Goal: Task Accomplishment & Management: Complete application form

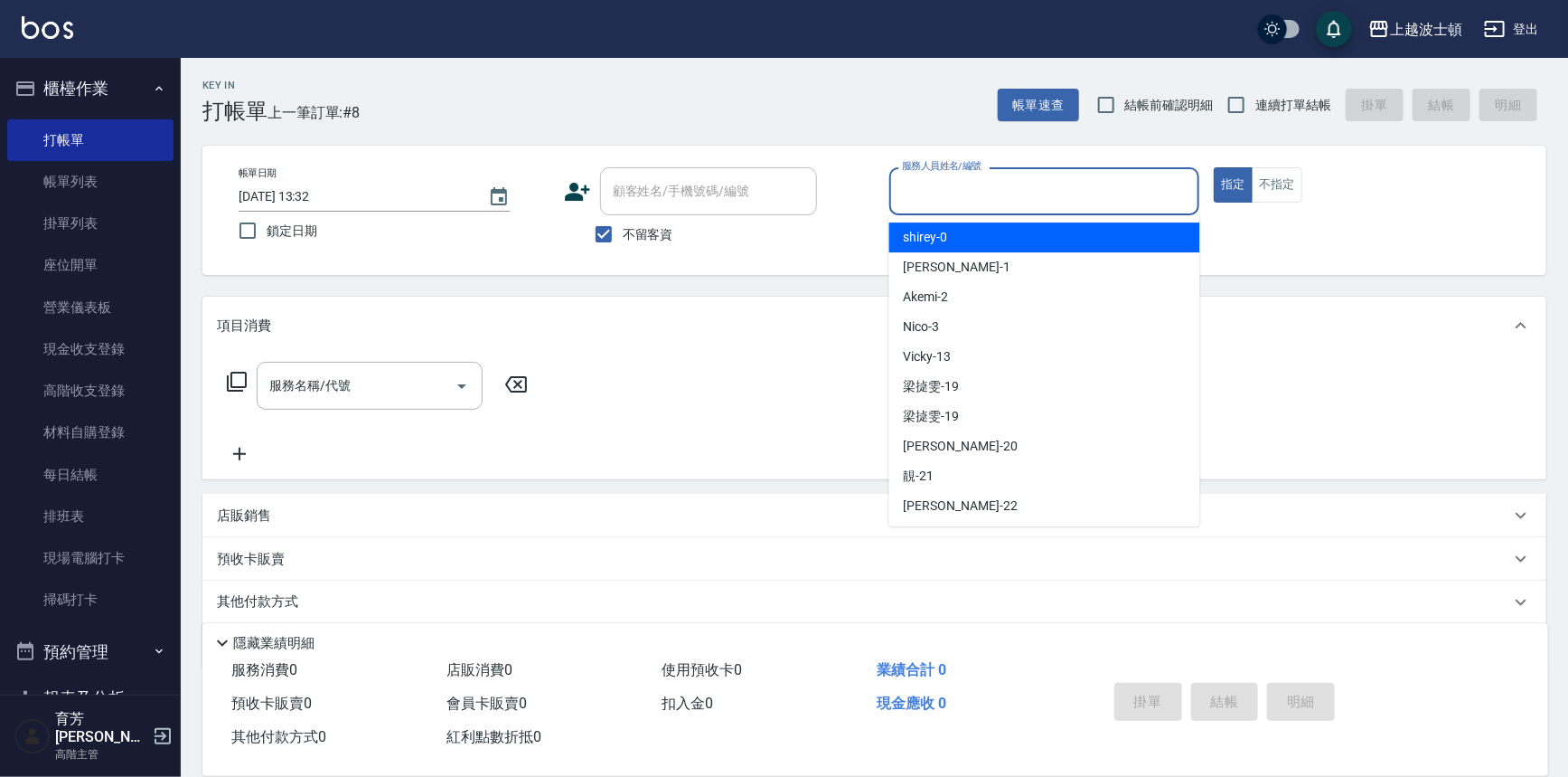
click at [992, 185] on input "服務人員姓名/編號" at bounding box center [1044, 191] width 294 height 32
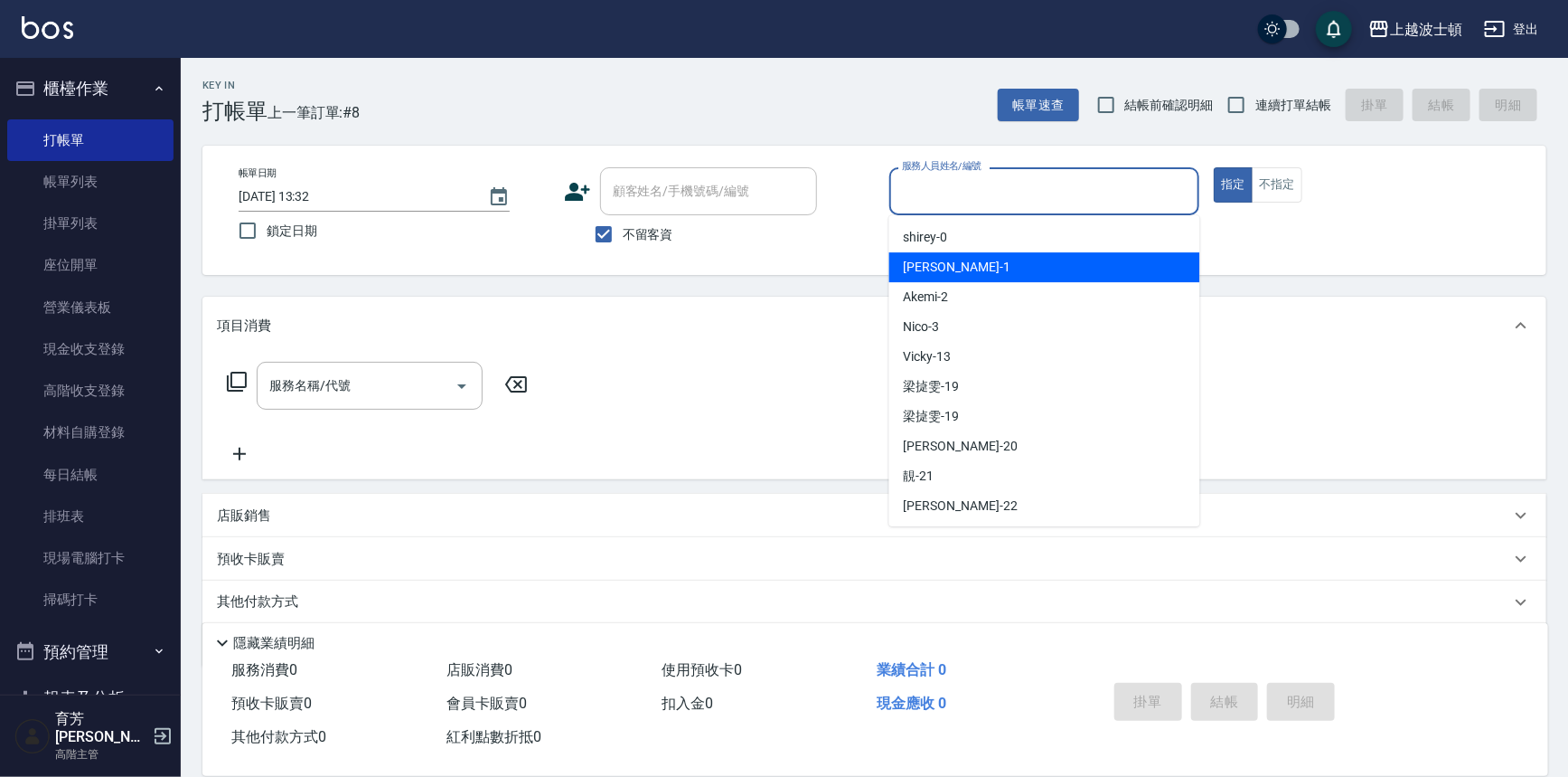
click at [972, 262] on div "[PERSON_NAME] -1" at bounding box center [1044, 267] width 311 height 30
type input "[PERSON_NAME]-1"
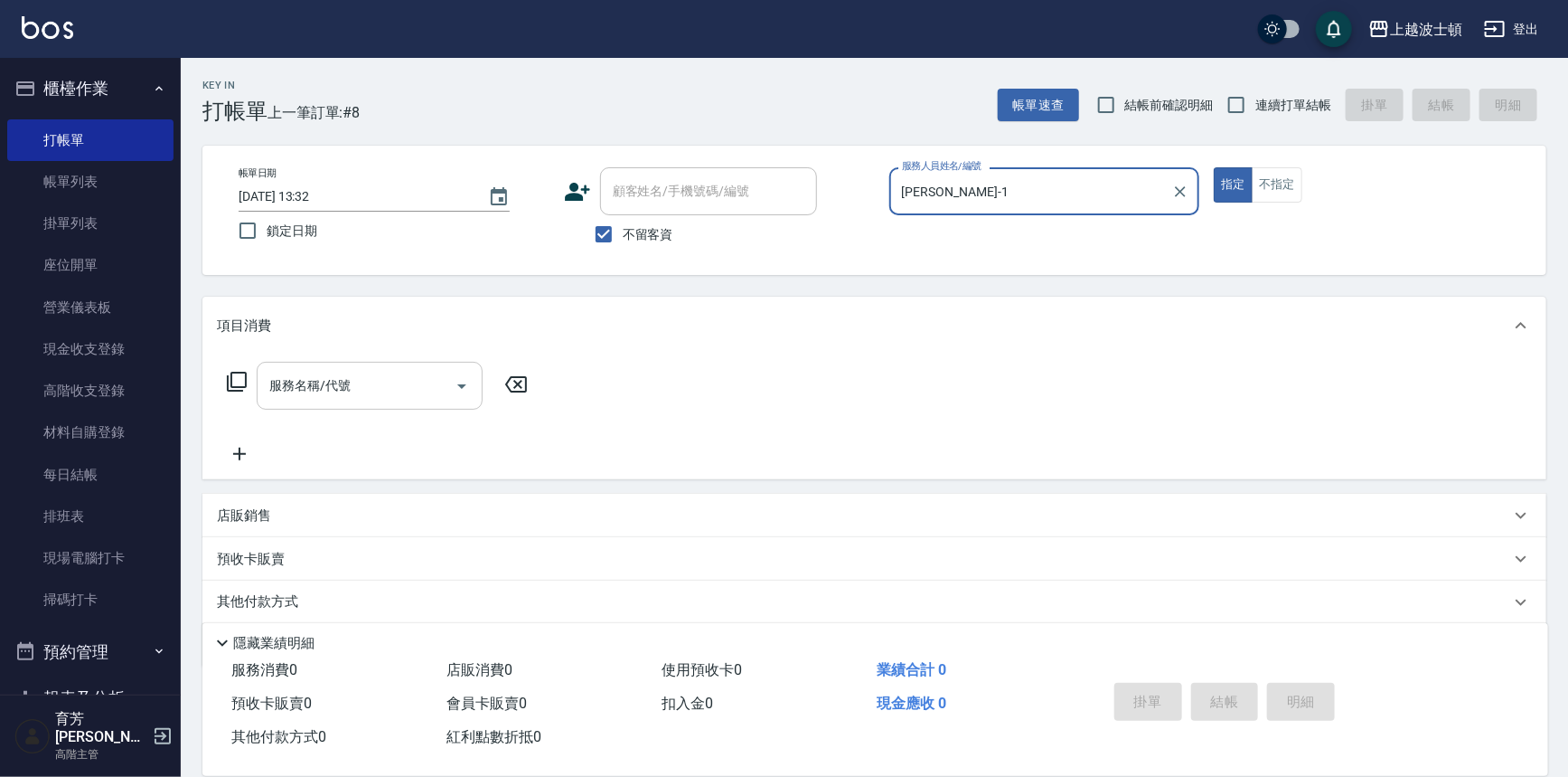
click at [296, 393] on input "服務名稱/代號" at bounding box center [356, 385] width 182 height 32
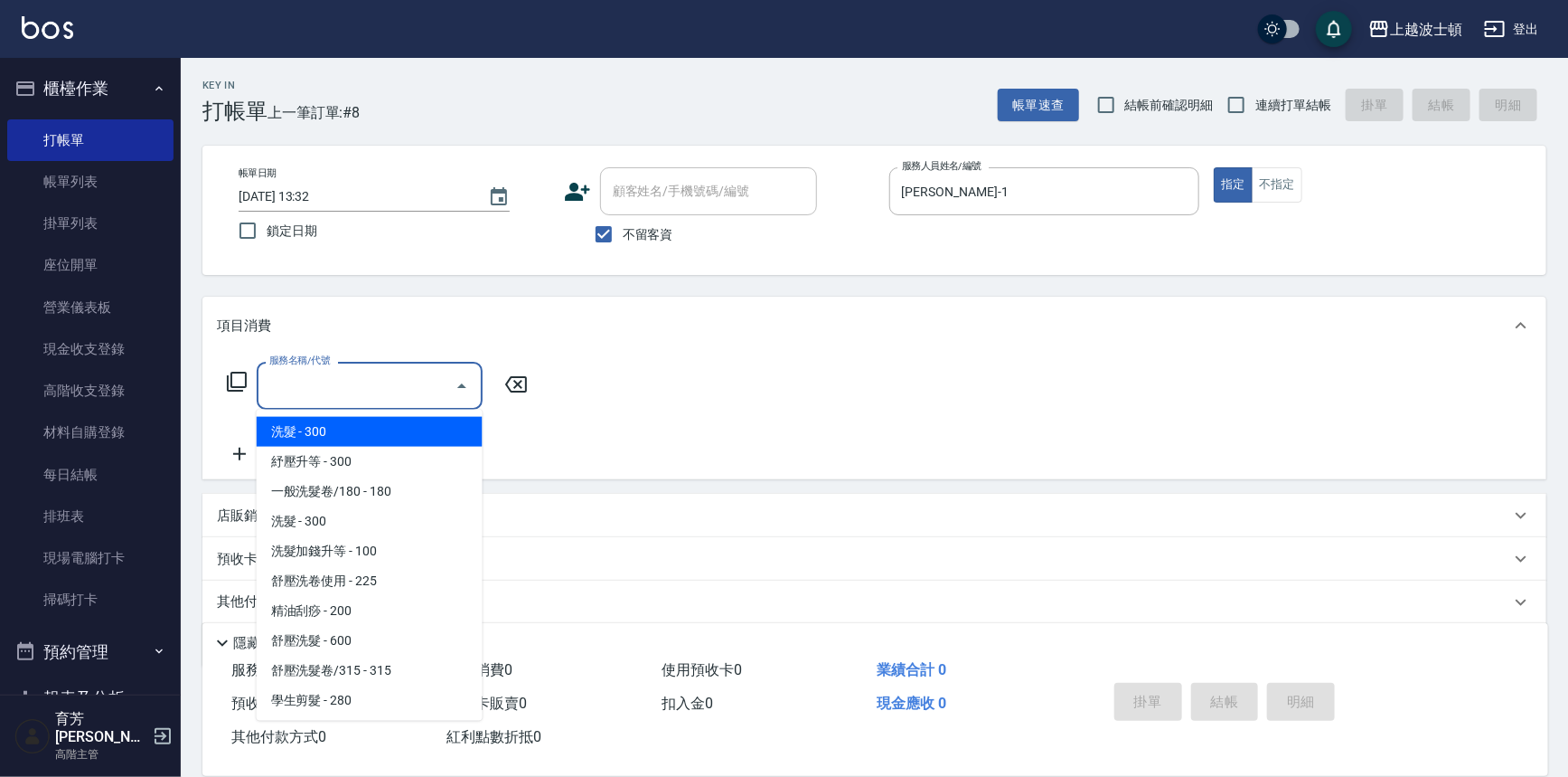
click at [304, 433] on span "洗髮 - 300" at bounding box center [370, 431] width 226 height 30
type input "洗髮(201)"
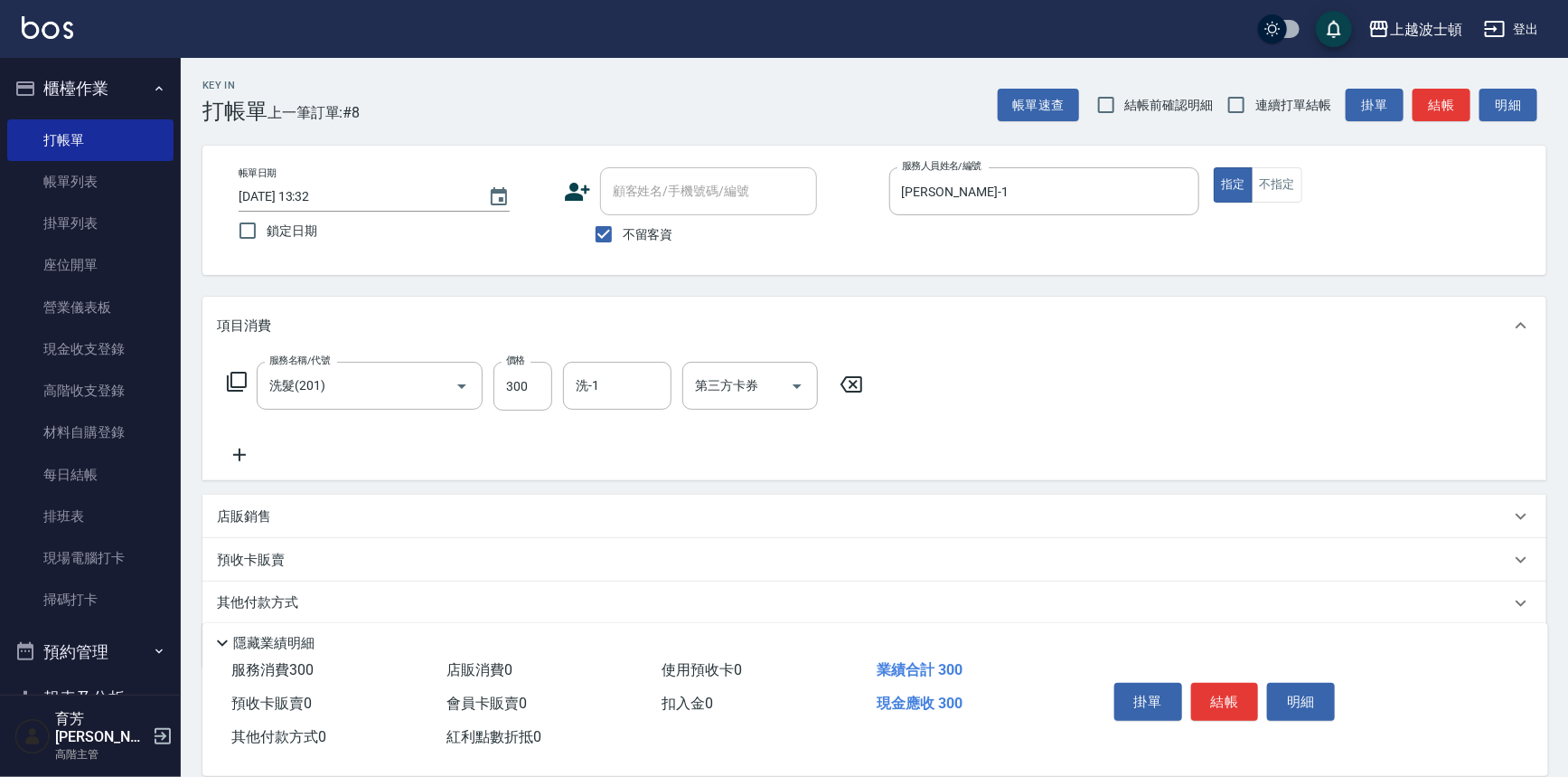
click at [235, 454] on icon at bounding box center [239, 455] width 13 height 13
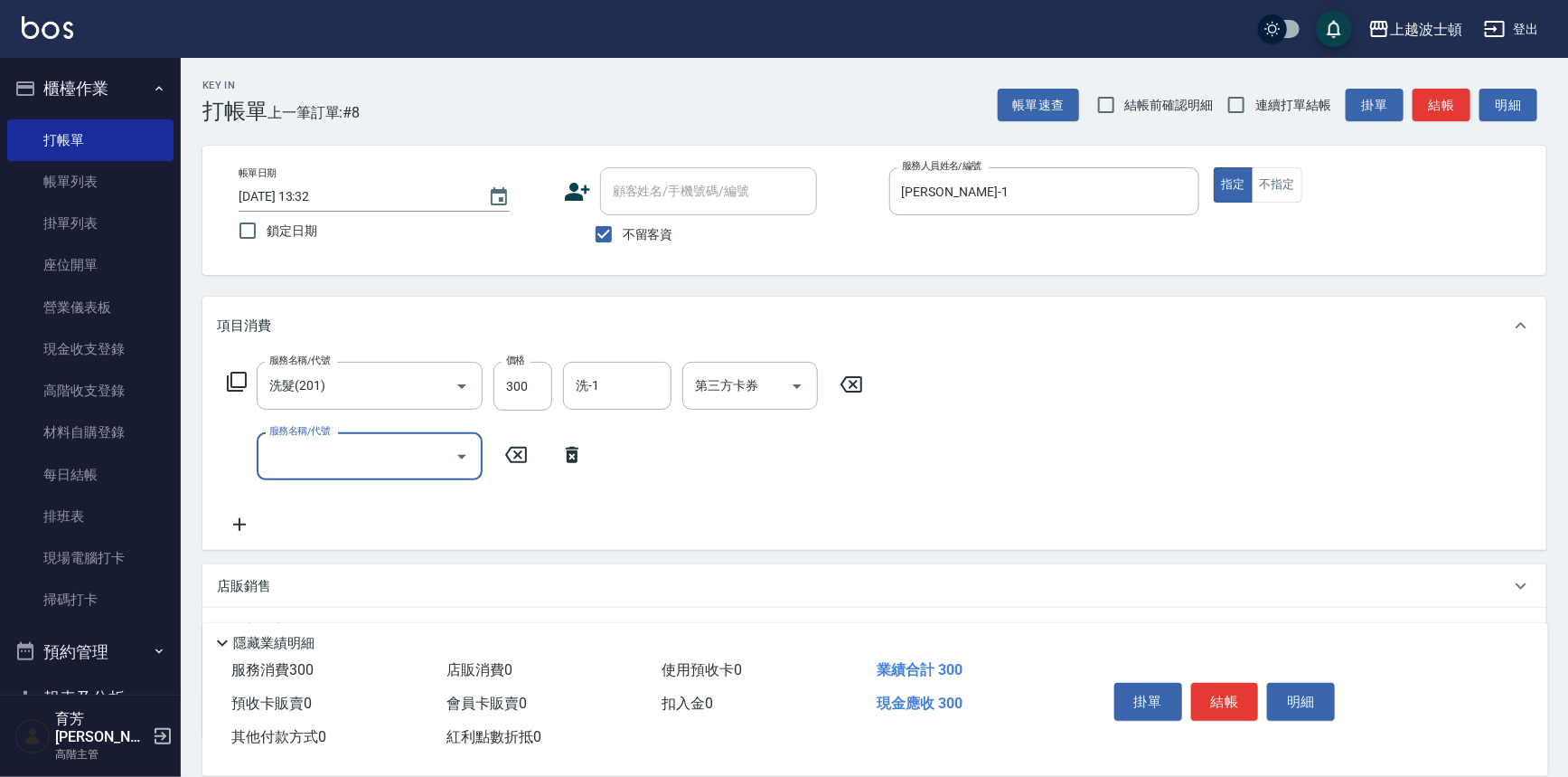
click at [319, 450] on input "服務名稱/代號" at bounding box center [356, 456] width 182 height 32
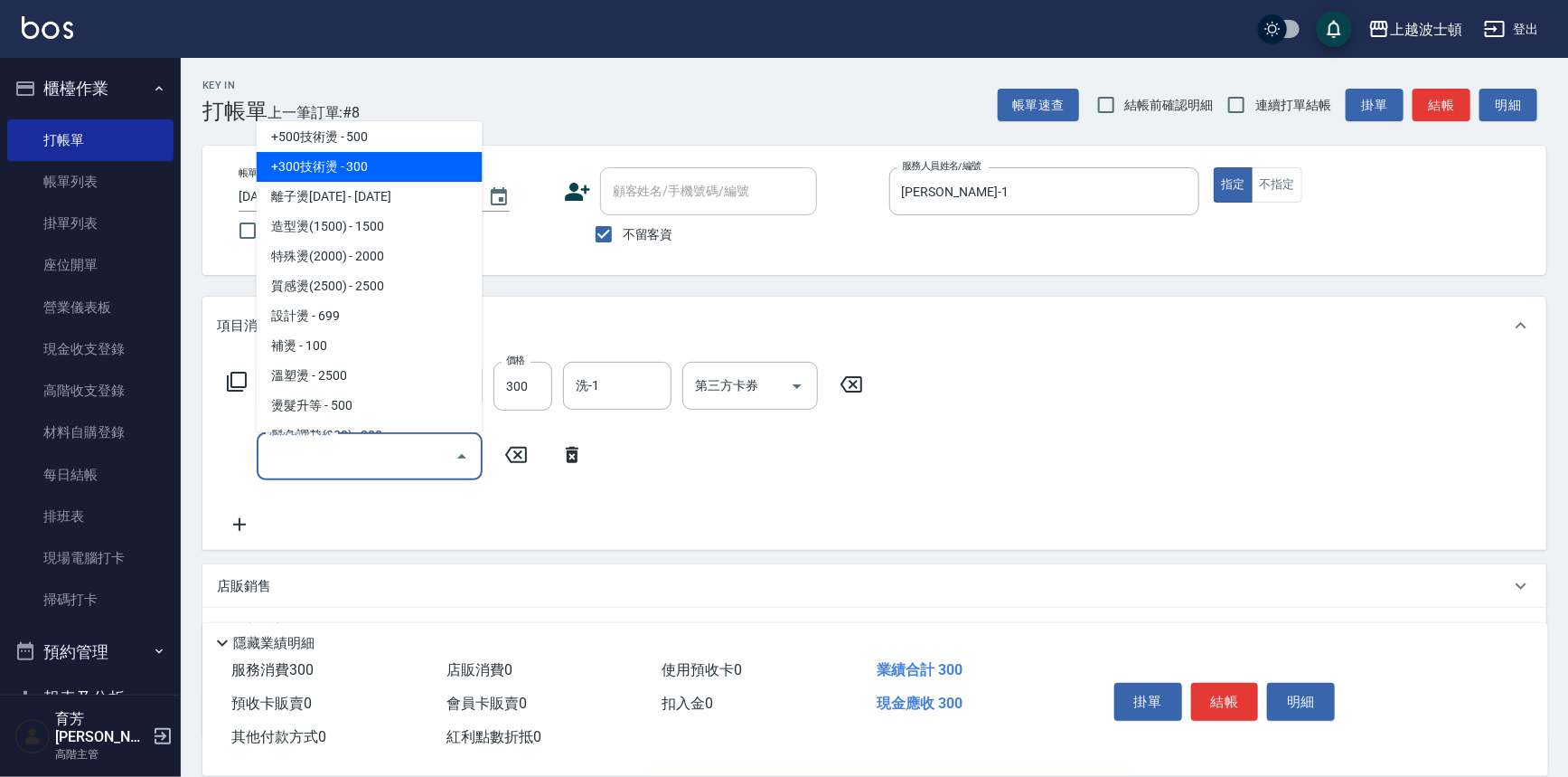
scroll to position [291, 0]
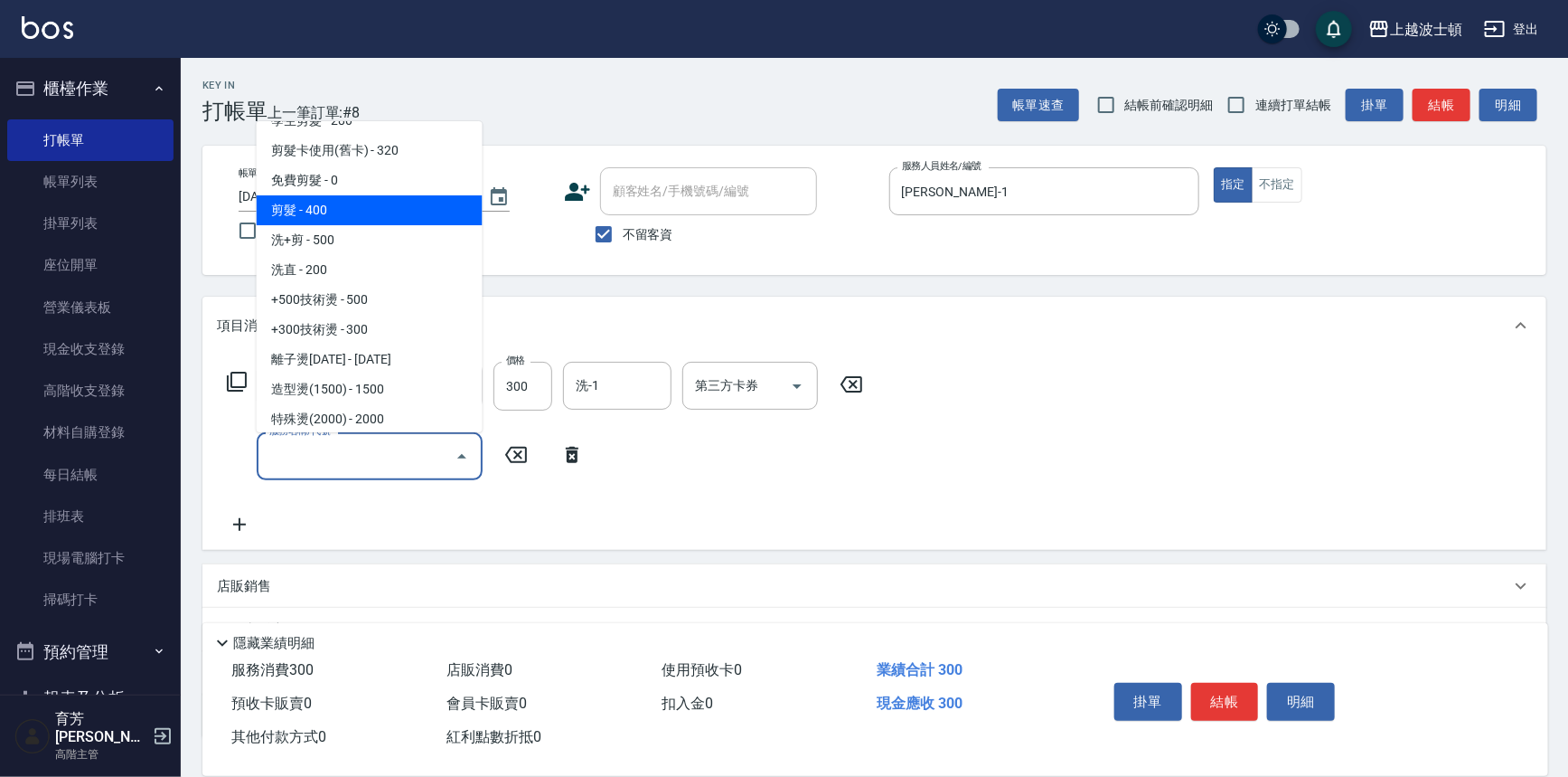
click at [381, 207] on span "剪髮 - 400" at bounding box center [370, 210] width 226 height 30
type input "剪髮(305)"
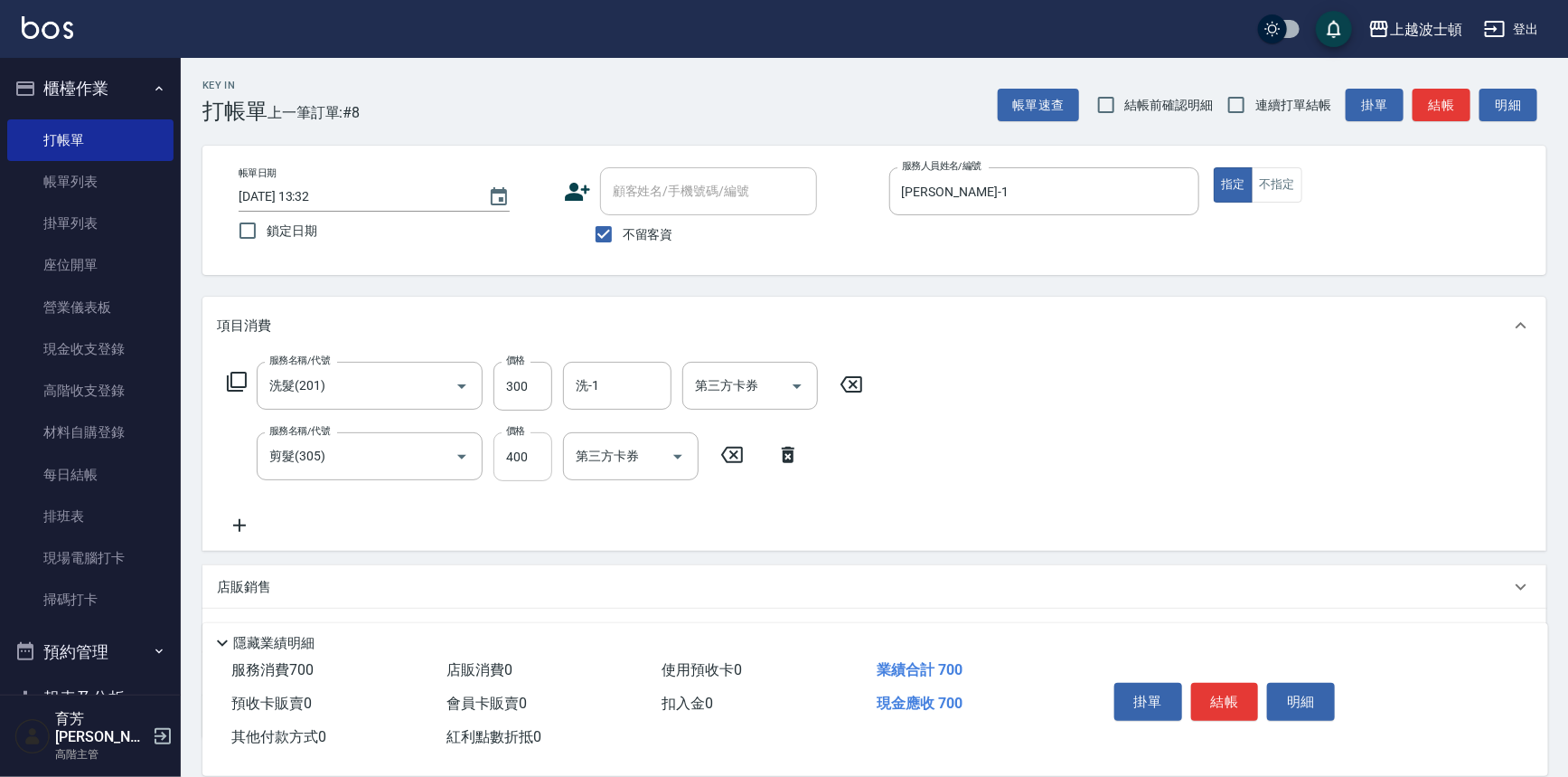
click at [517, 449] on input "400" at bounding box center [523, 456] width 59 height 49
type input "350"
click at [617, 371] on input "洗-1" at bounding box center [617, 385] width 93 height 32
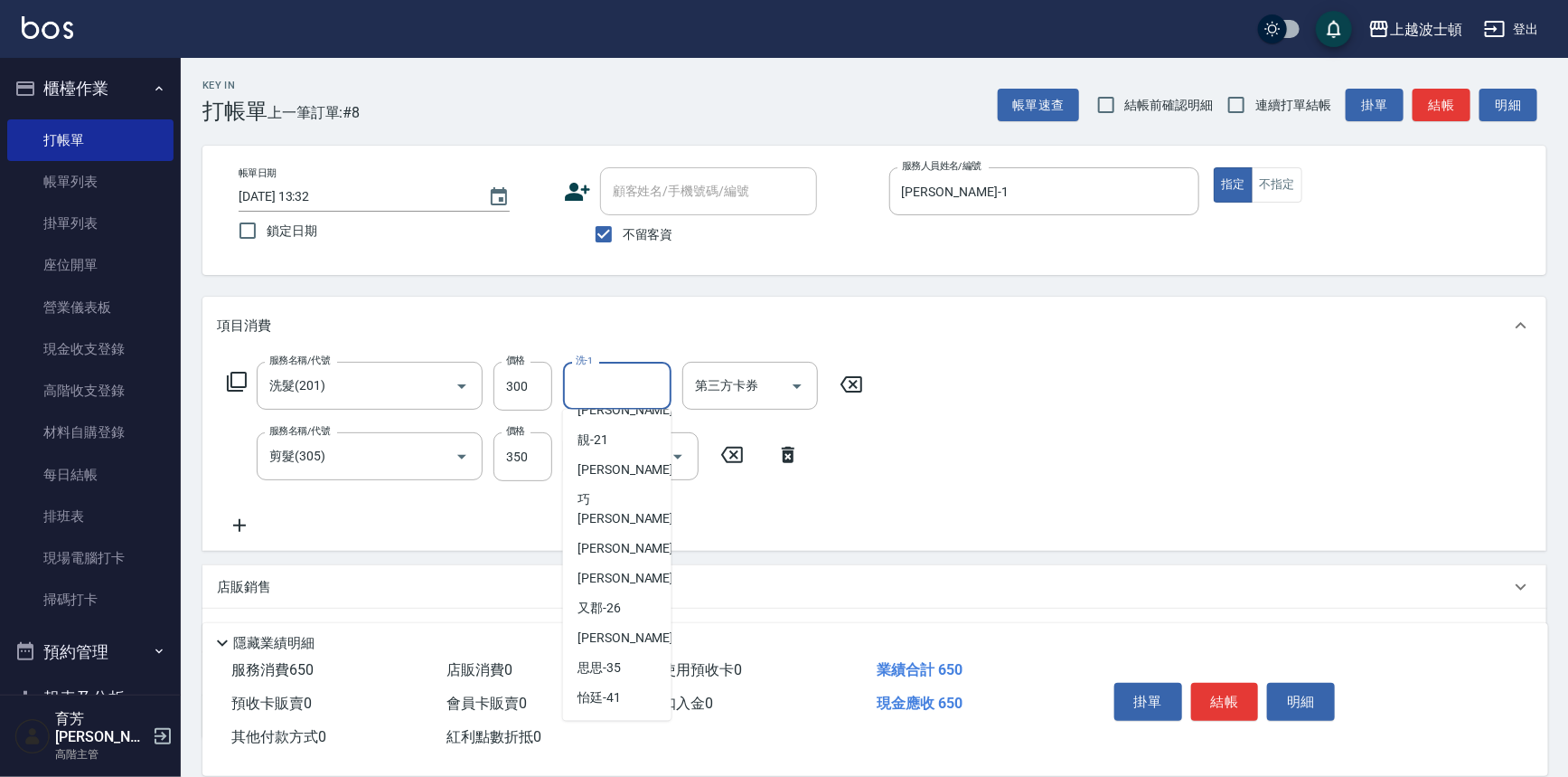
scroll to position [260, 0]
click at [617, 570] on span "又郡 -26" at bounding box center [599, 579] width 43 height 19
type input "又郡-26"
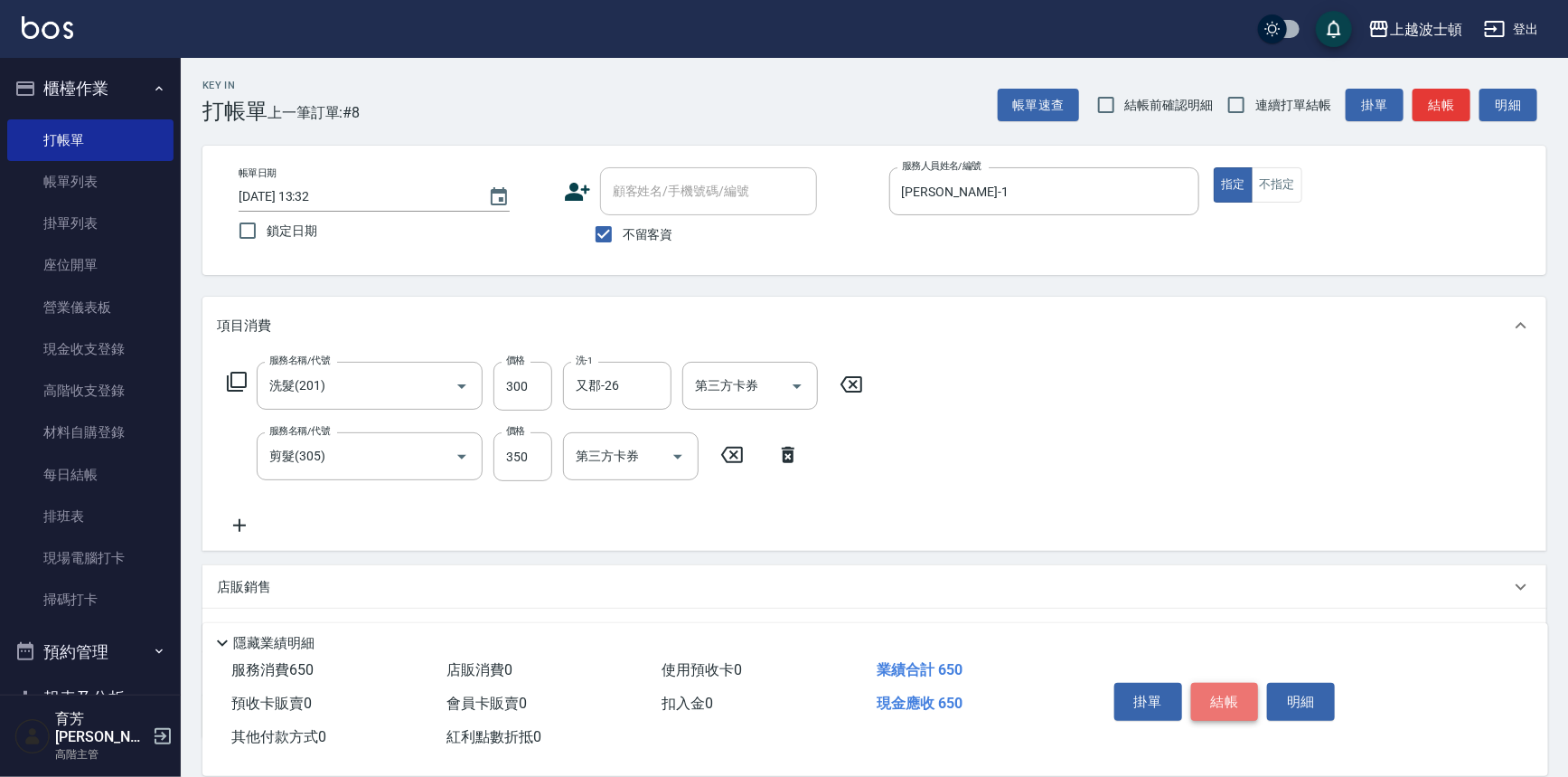
click at [1224, 705] on button "結帳" at bounding box center [1225, 701] width 68 height 38
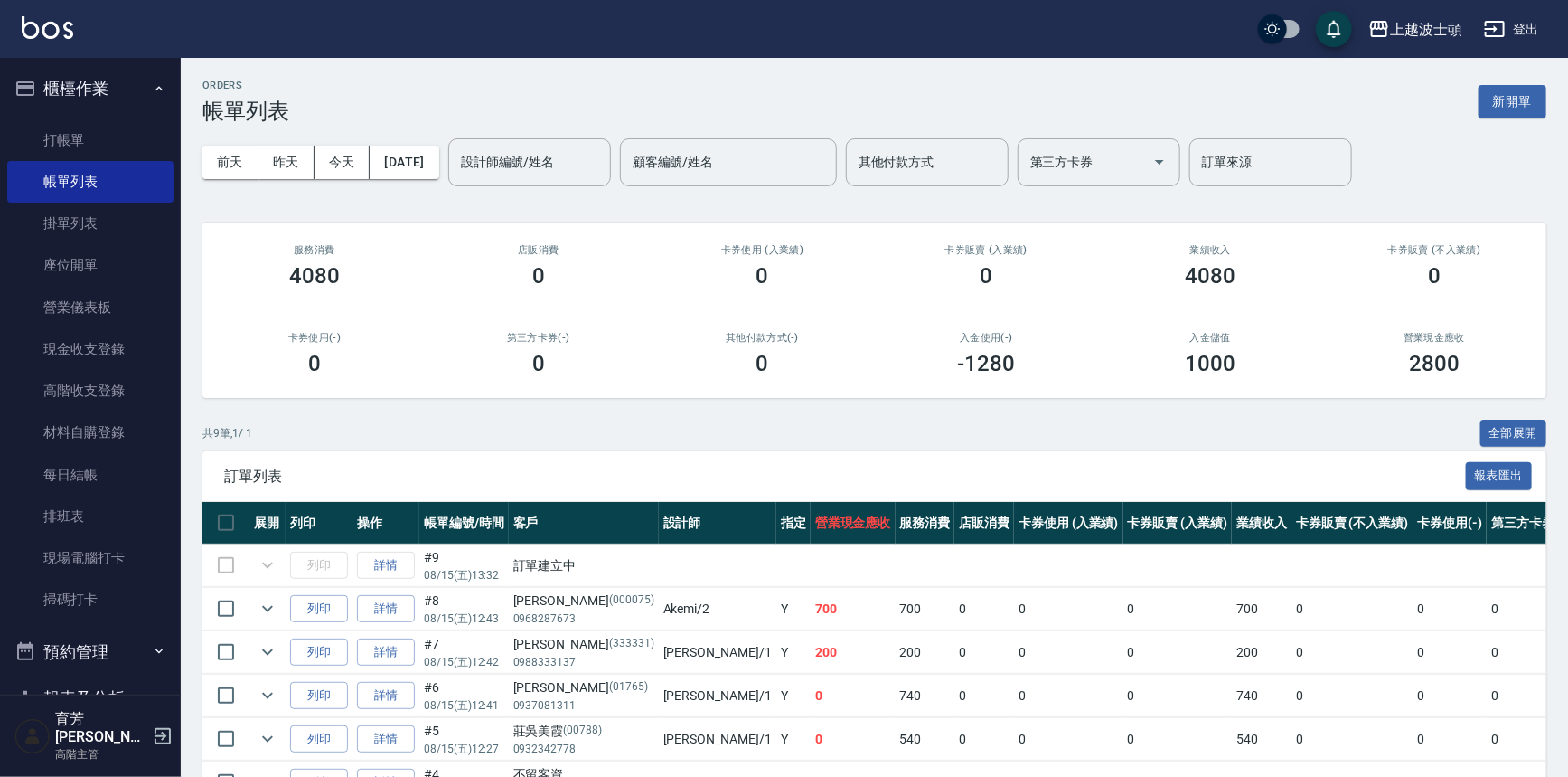
click at [508, 164] on input "設計師編號/姓名" at bounding box center [530, 162] width 147 height 32
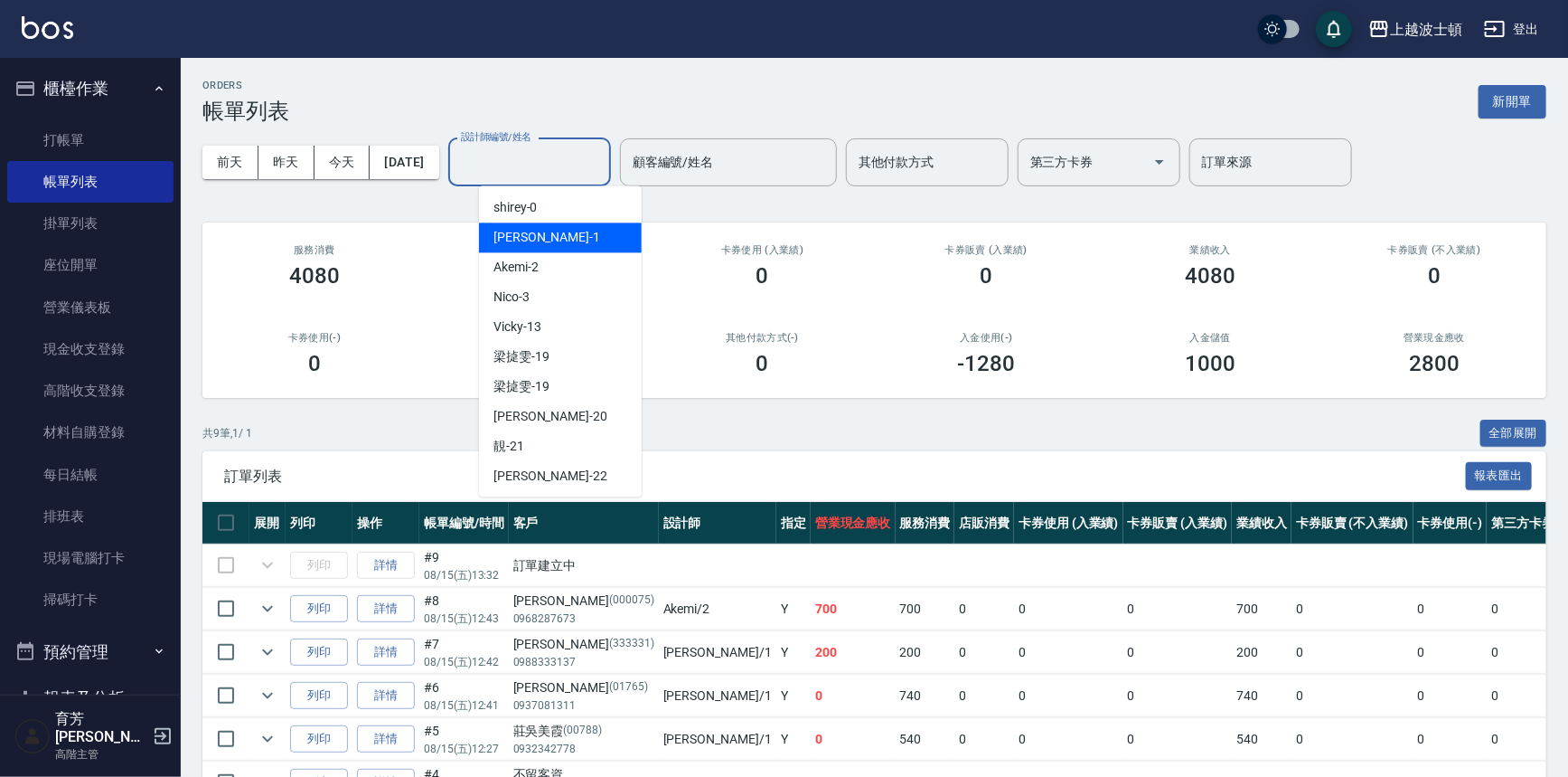
click at [510, 238] on span "[PERSON_NAME] -1" at bounding box center [547, 237] width 106 height 19
type input "[PERSON_NAME]-1"
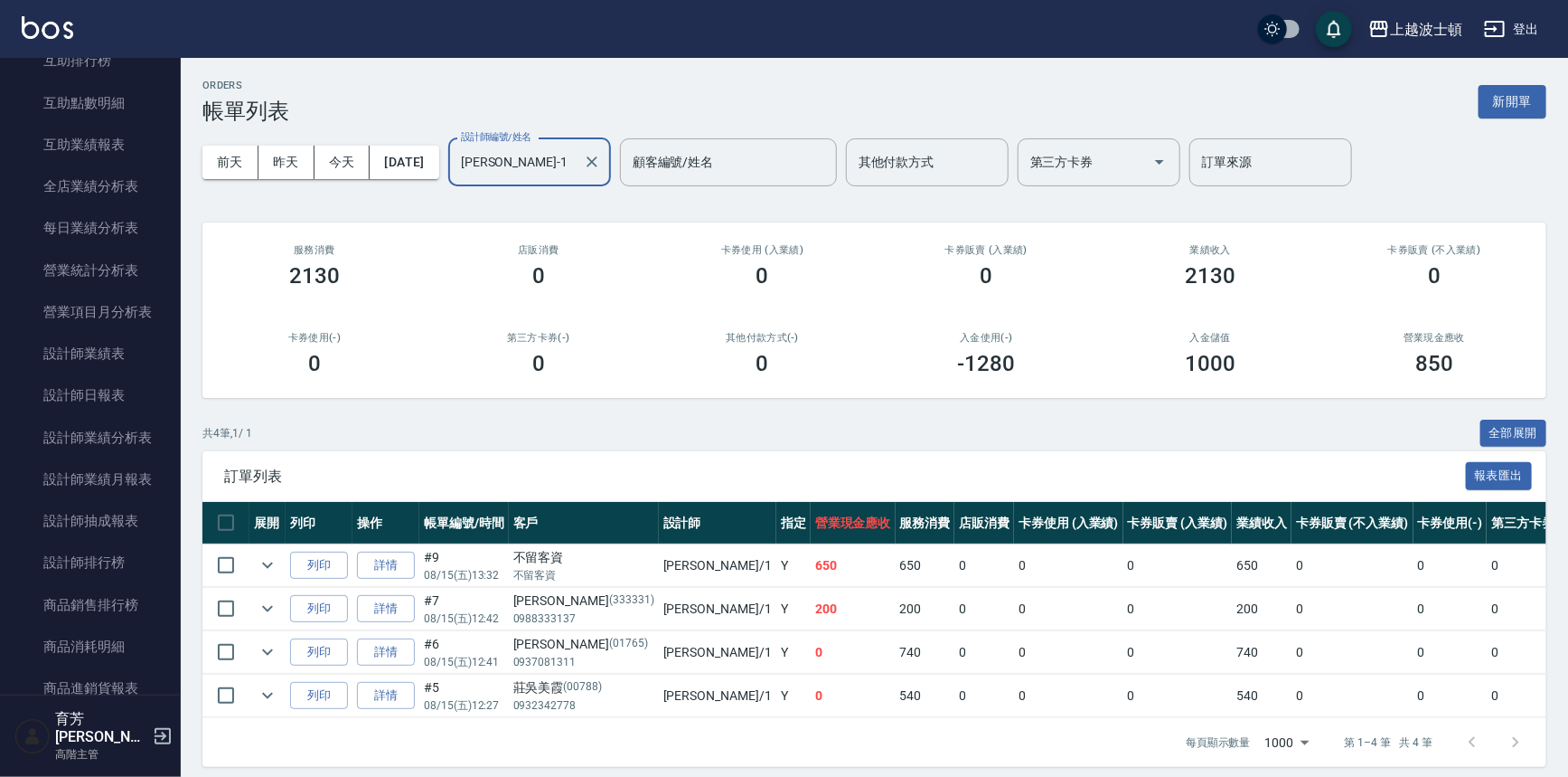
scroll to position [1022, 0]
click at [131, 350] on link "設計師日報表" at bounding box center [90, 354] width 166 height 41
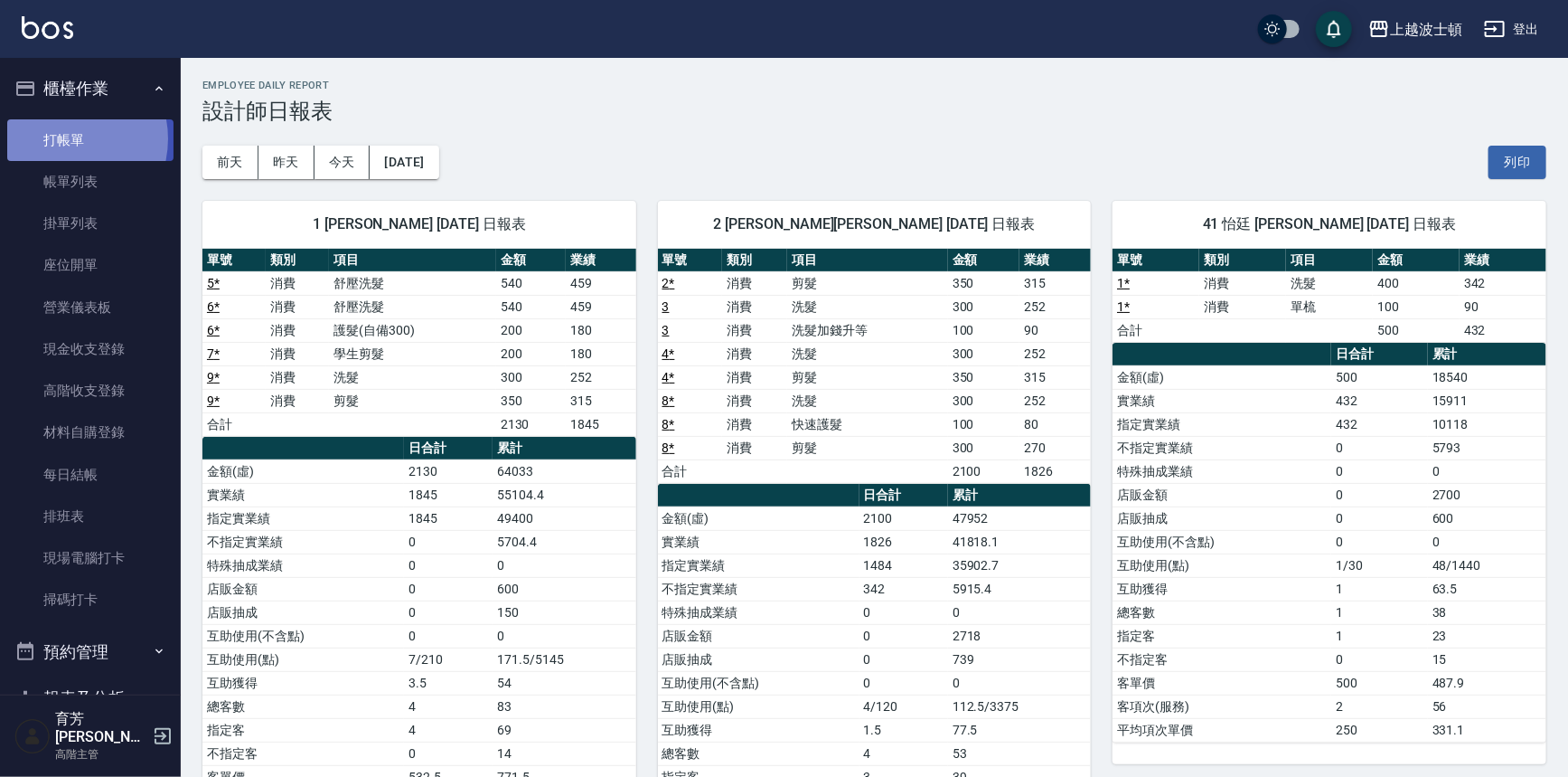
click at [61, 139] on link "打帳單" at bounding box center [90, 139] width 166 height 41
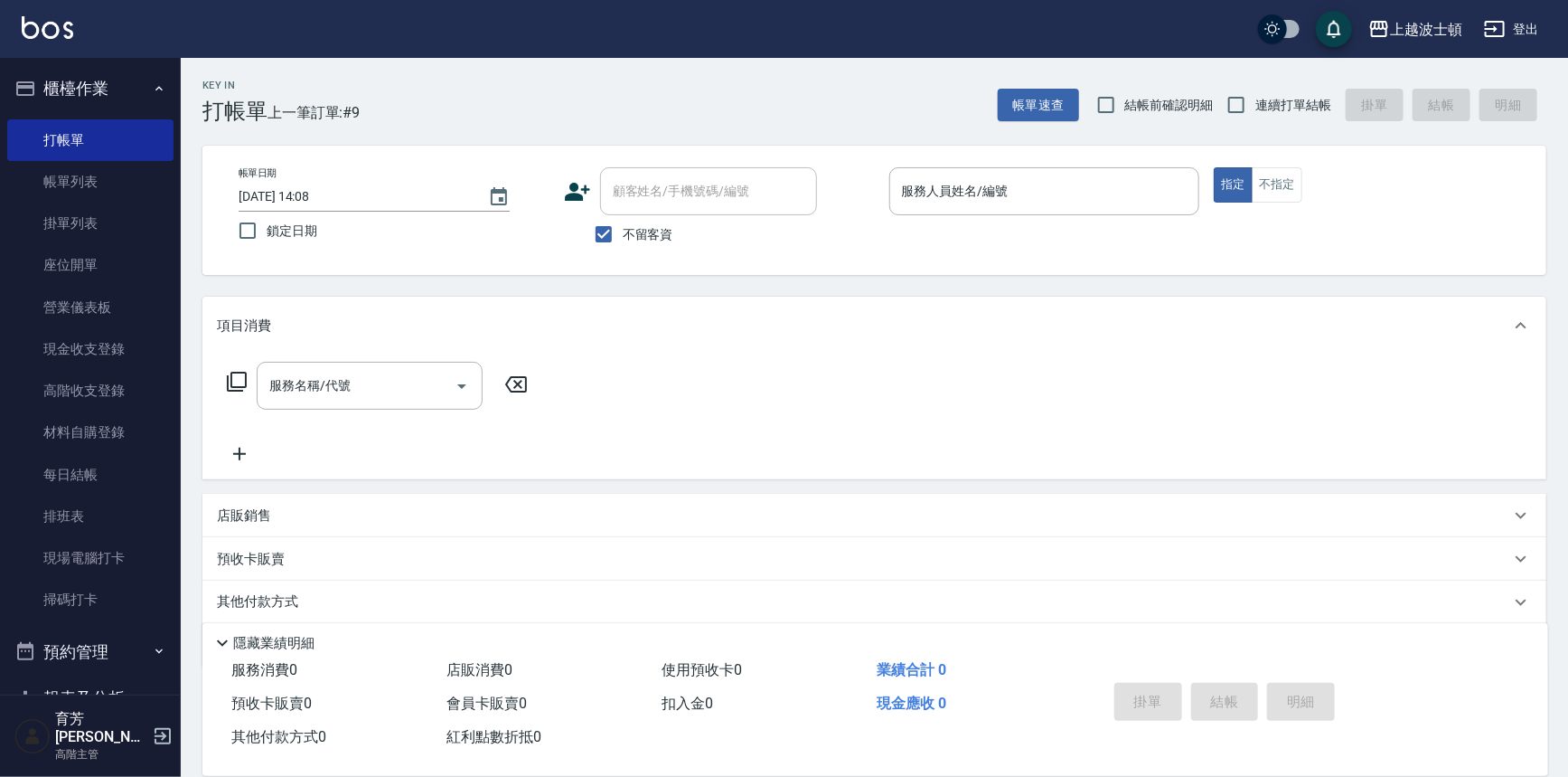
drag, startPoint x: 782, startPoint y: 472, endPoint x: 807, endPoint y: 472, distance: 25.0
click at [785, 472] on div "服務名稱/代號 服務名稱/代號" at bounding box center [875, 416] width 1344 height 125
click at [807, 472] on div "服務名稱/代號 服務名稱/代號" at bounding box center [875, 416] width 1344 height 125
click at [768, 501] on div "項目消費 服務名稱/代號 服務名稱/代號 店販銷售 服務人員姓名/編號 服務人員姓名/編號 商品代號/名稱 商品代號/名稱 預收卡販賣 卡券名稱/代號 卡券名…" at bounding box center [875, 482] width 1344 height 371
click at [767, 505] on div "店販銷售" at bounding box center [875, 515] width 1344 height 43
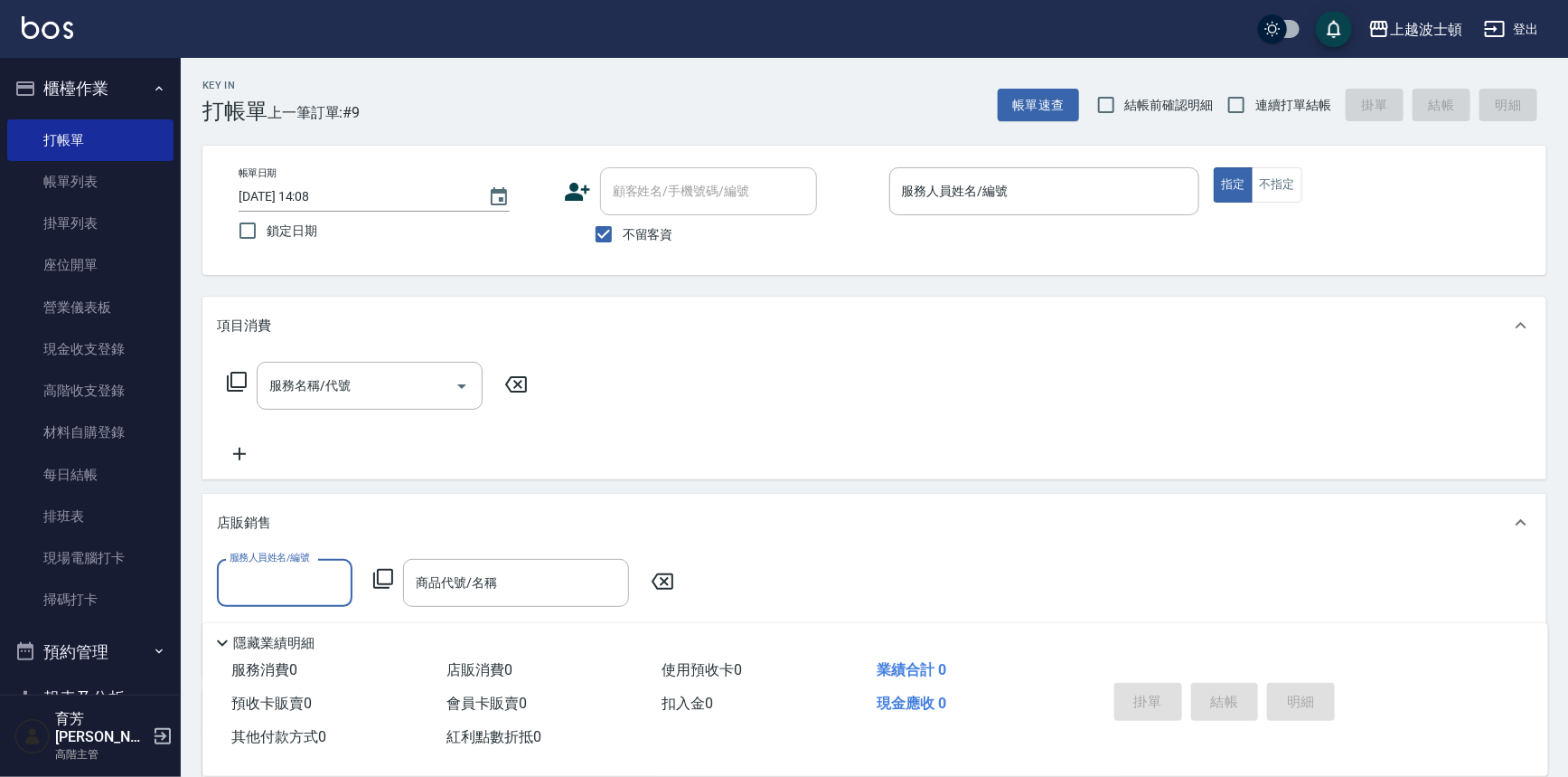
click at [767, 505] on div "店販銷售" at bounding box center [875, 522] width 1344 height 58
drag, startPoint x: 767, startPoint y: 505, endPoint x: 759, endPoint y: 540, distance: 35.9
click at [759, 540] on div "項目消費 服務名稱/代號 服務名稱/代號 店販銷售 服務人員姓名/編號 服務人員姓名/編號 商品代號/名稱 商品代號/名稱 預收卡販賣 卡券名稱/代號 卡券名…" at bounding box center [875, 482] width 1344 height 371
click at [1028, 535] on div "店販銷售" at bounding box center [875, 515] width 1344 height 43
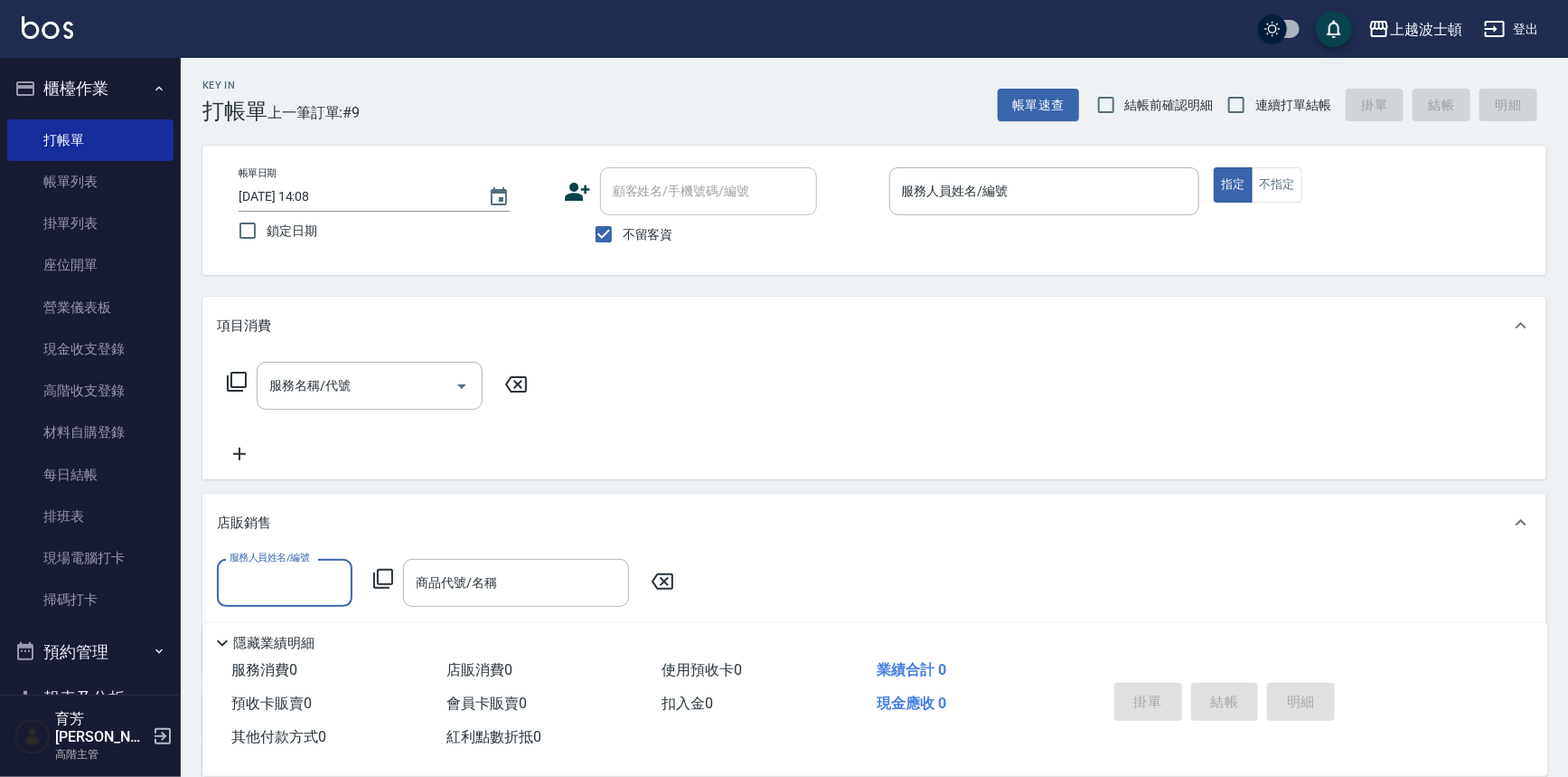
scroll to position [0, 0]
click at [126, 189] on link "帳單列表" at bounding box center [90, 181] width 166 height 41
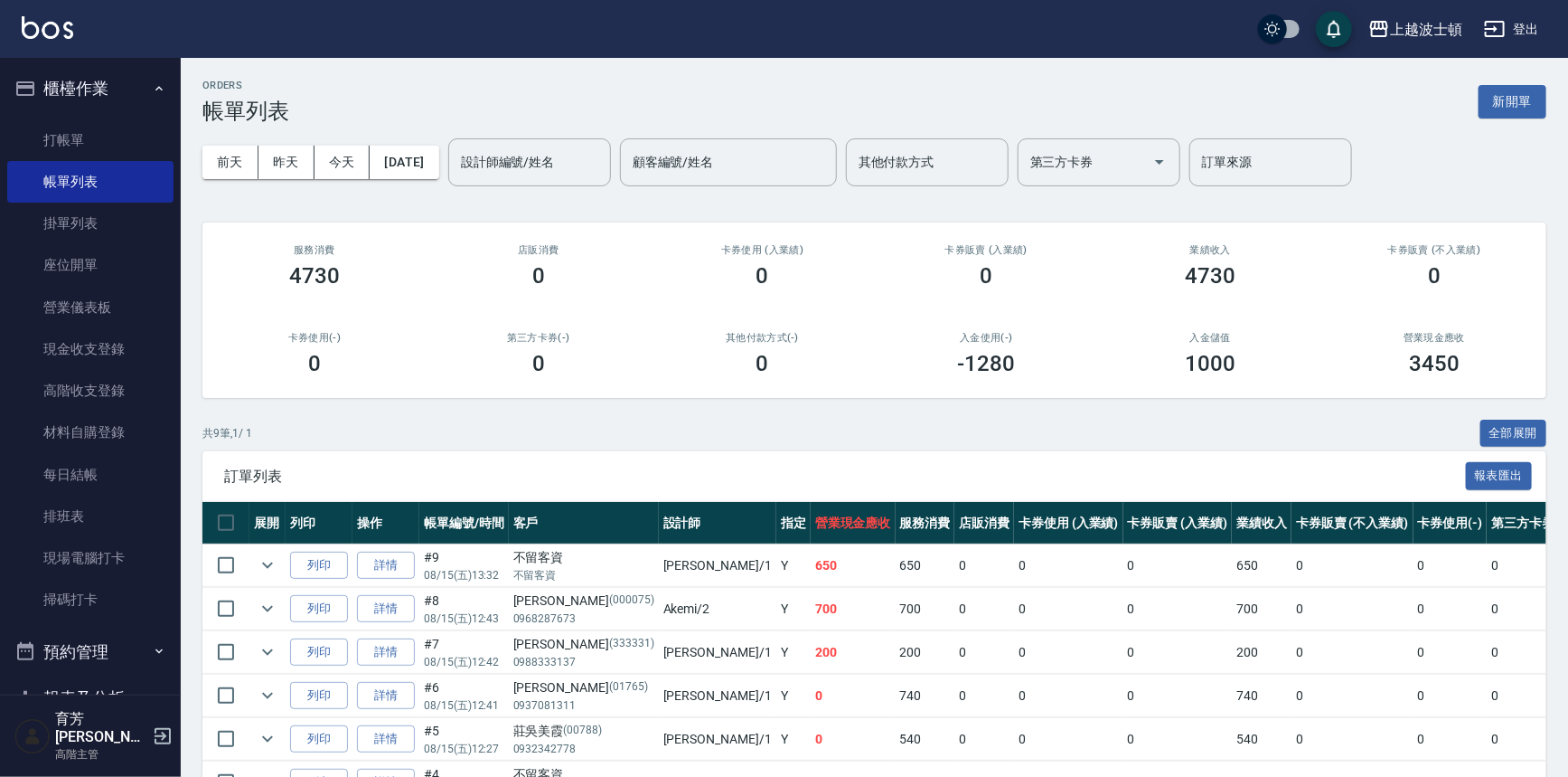
click at [560, 162] on input "設計師編號/姓名" at bounding box center [530, 162] width 147 height 32
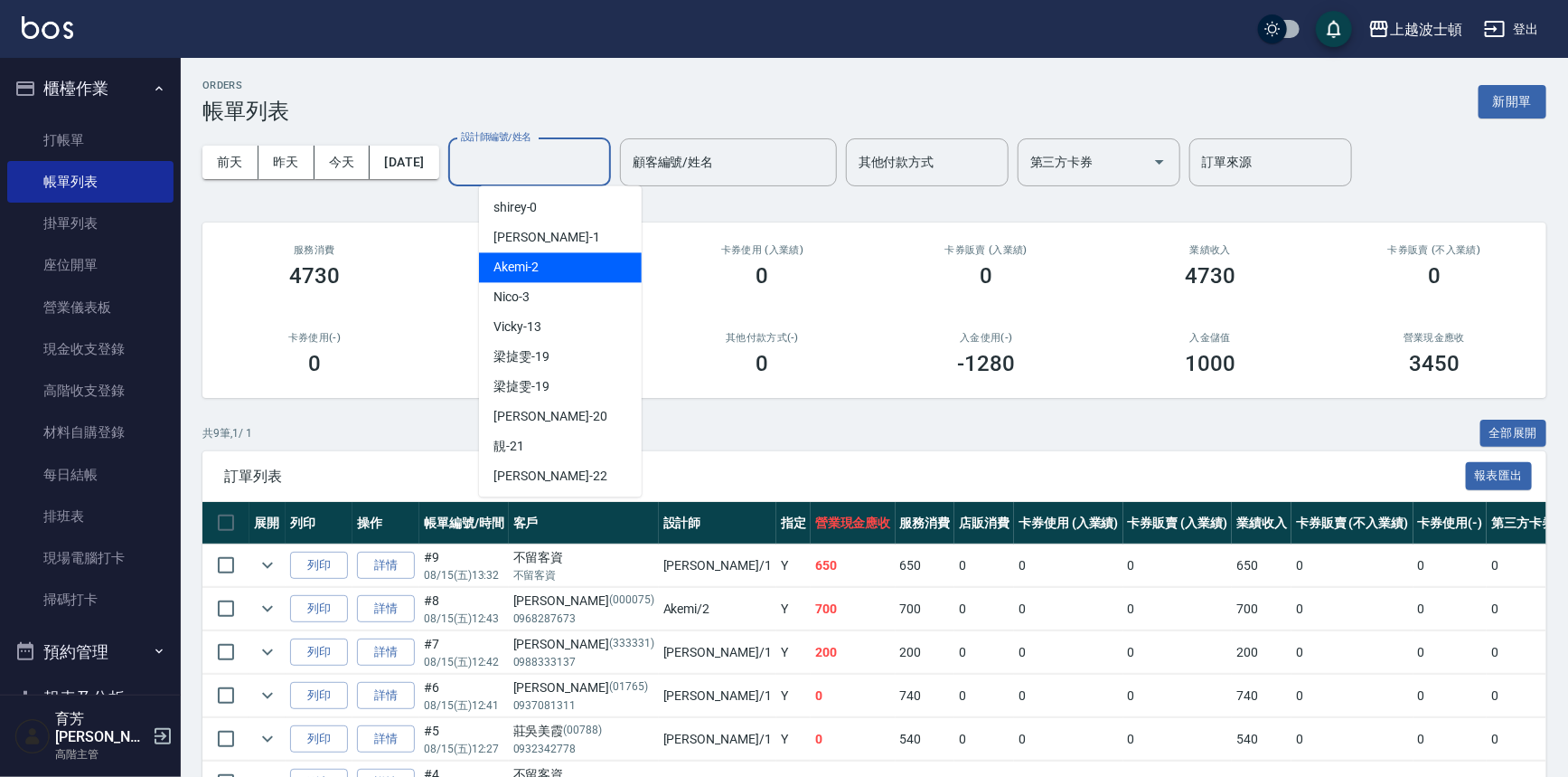
click at [560, 259] on div "Akemi -2" at bounding box center [559, 267] width 162 height 30
type input "Akemi-2"
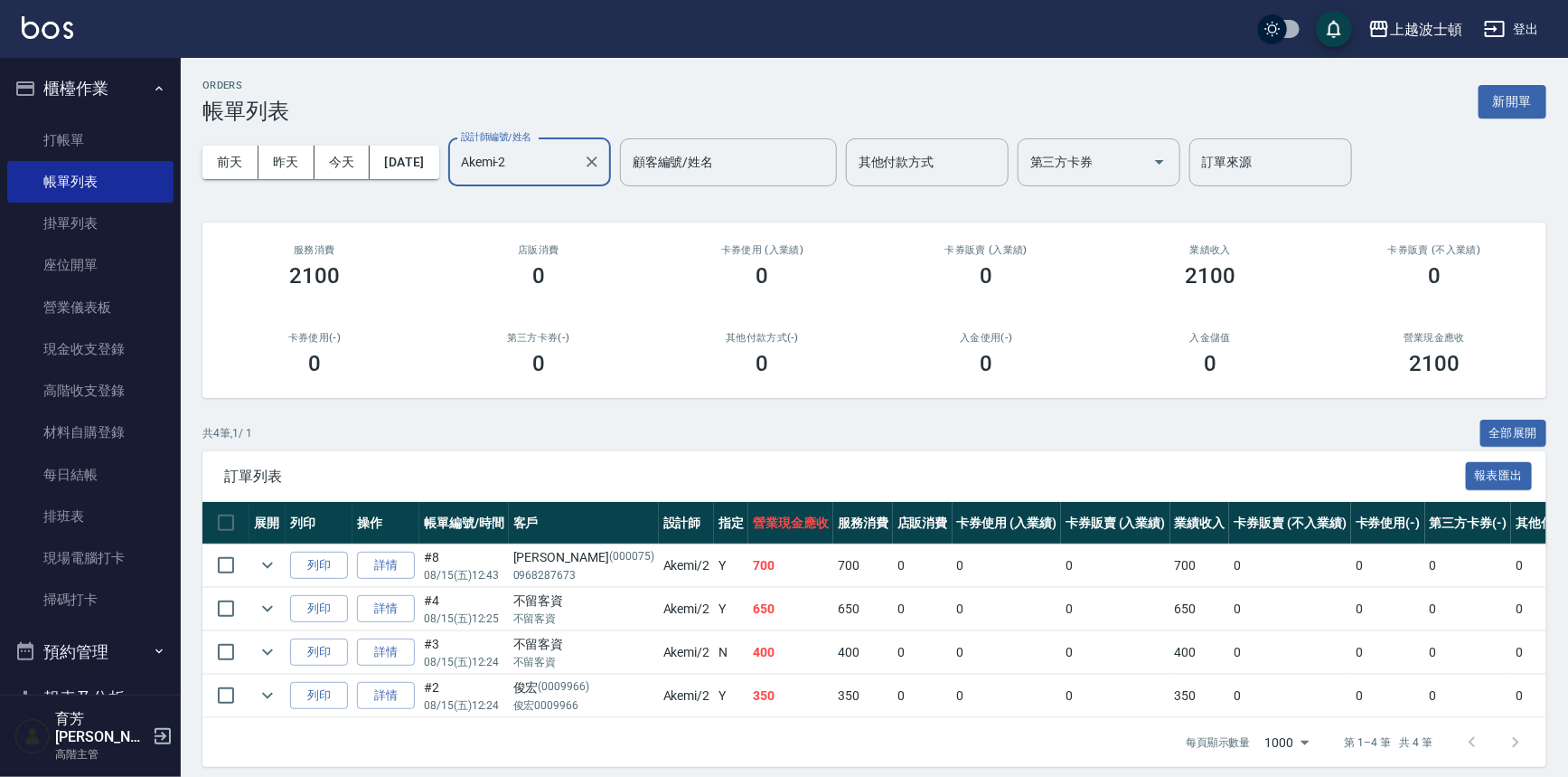
click at [470, 335] on h2 "第三方卡券(-)" at bounding box center [538, 338] width 181 height 12
click at [94, 129] on link "打帳單" at bounding box center [90, 139] width 166 height 41
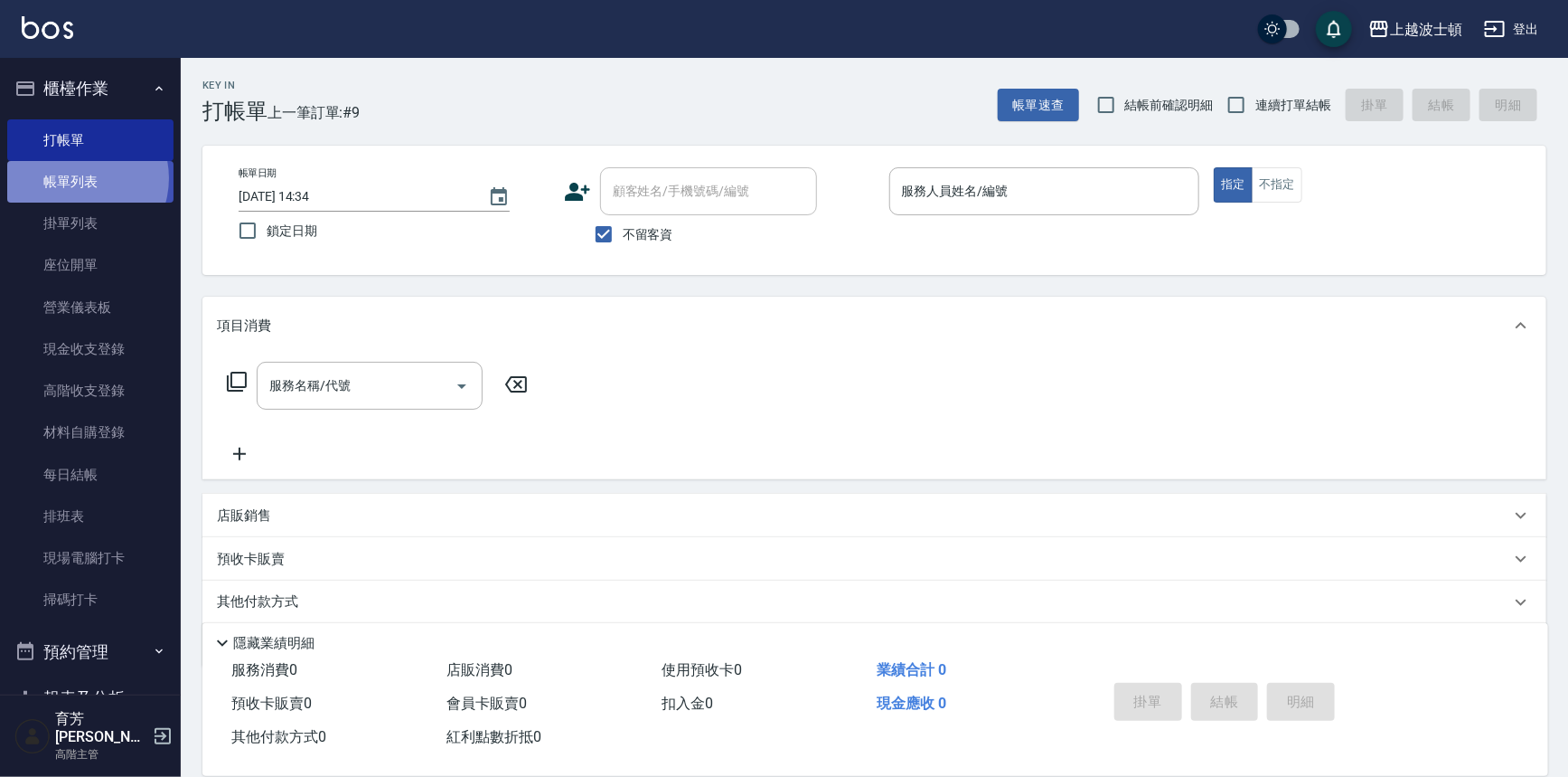
click at [77, 178] on link "帳單列表" at bounding box center [90, 181] width 166 height 41
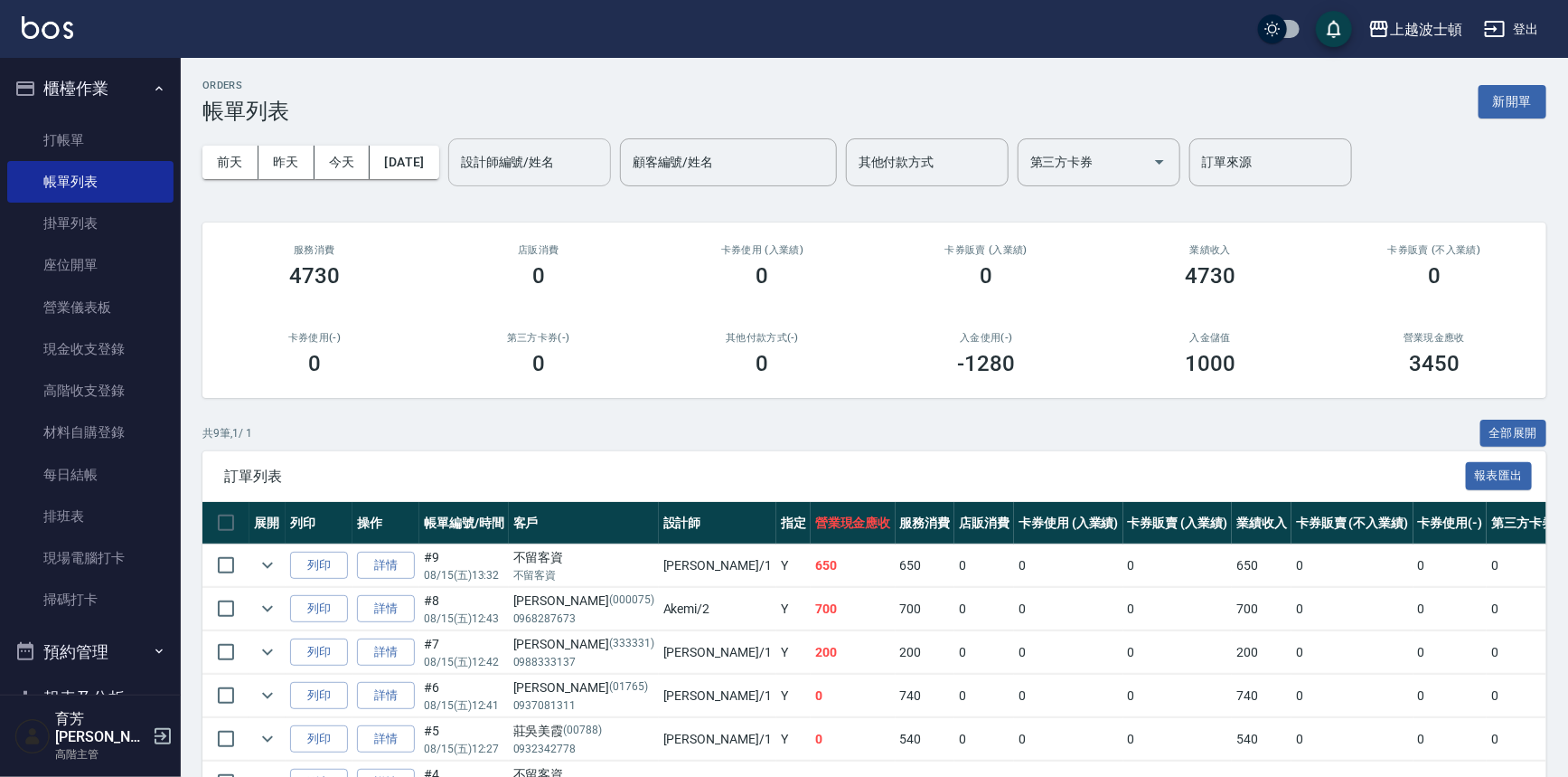
click at [554, 153] on input "設計師編號/姓名" at bounding box center [530, 162] width 147 height 32
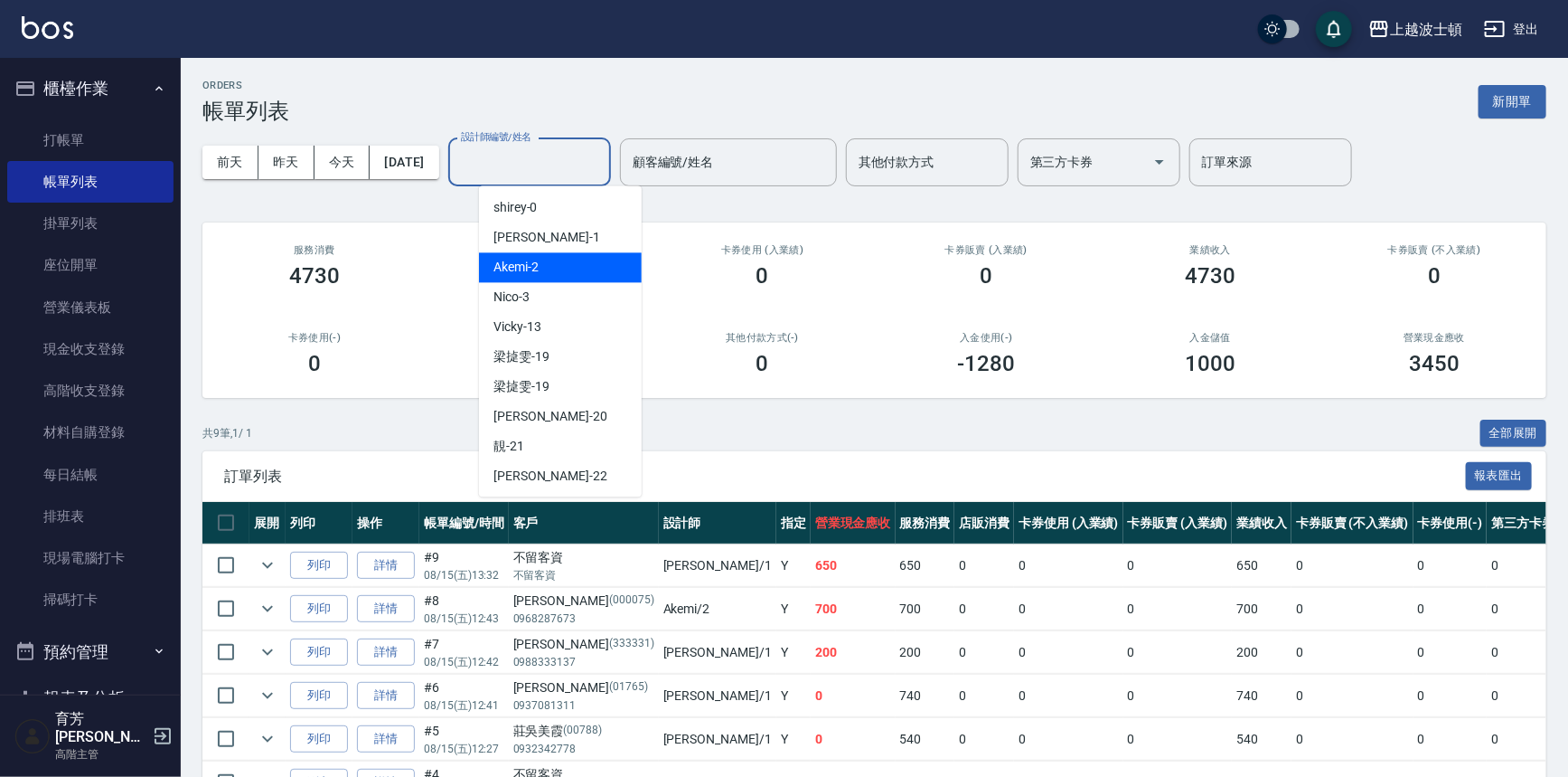
click at [587, 263] on div "Akemi -2" at bounding box center [559, 267] width 162 height 30
type input "Akemi-2"
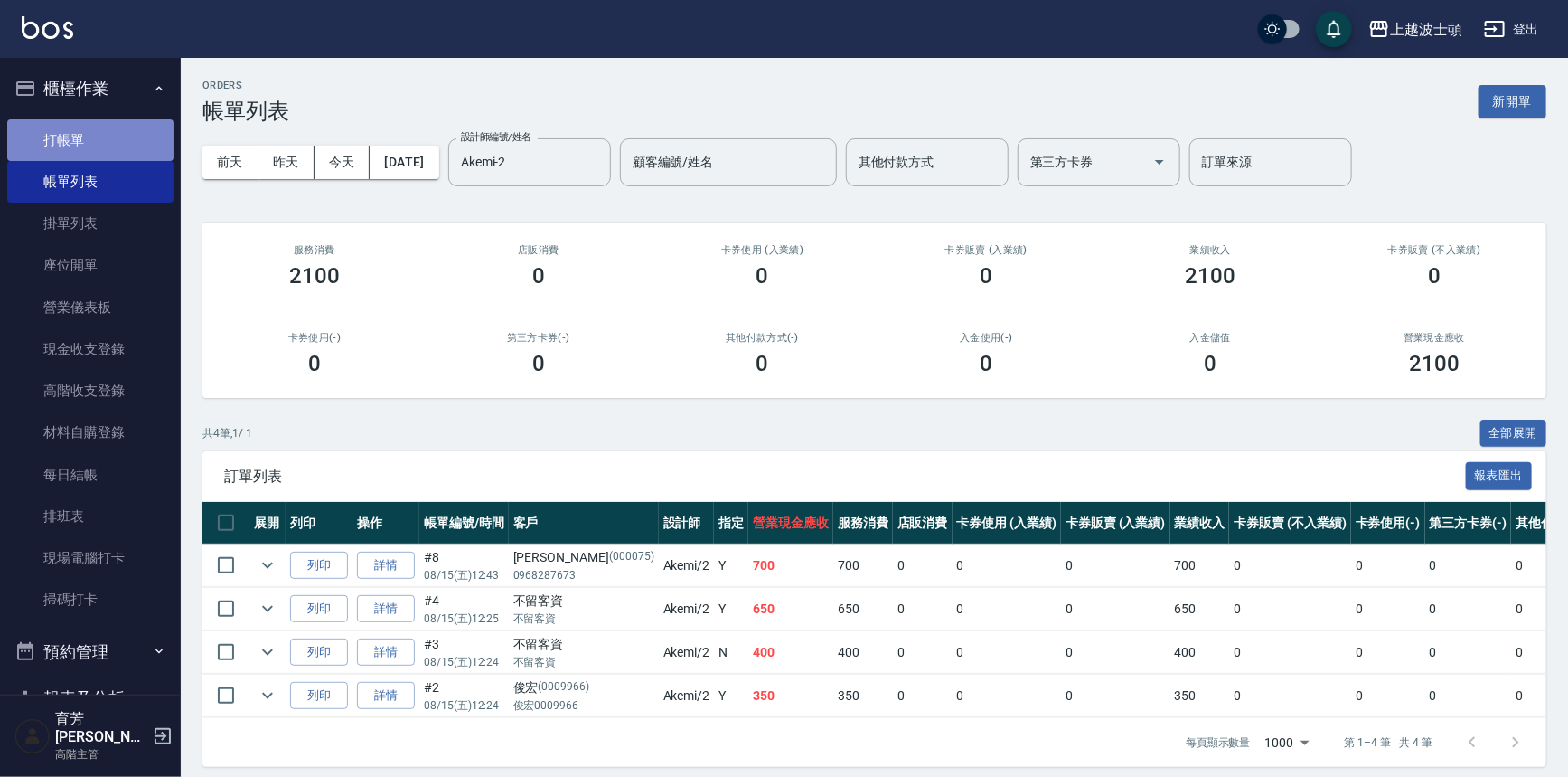
click at [106, 129] on link "打帳單" at bounding box center [90, 139] width 166 height 41
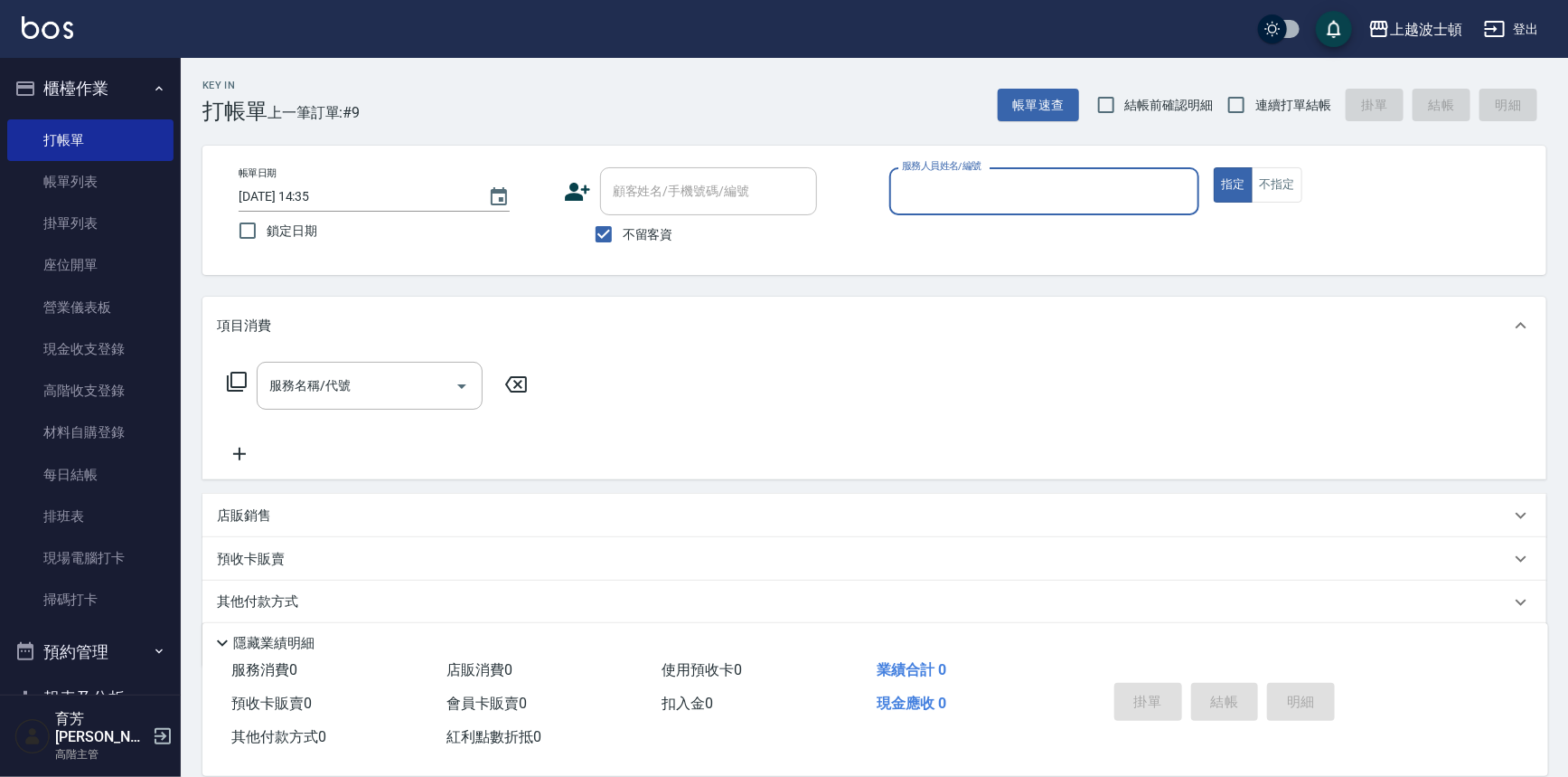
click at [899, 188] on input "服務人員姓名/編號" at bounding box center [1044, 191] width 294 height 32
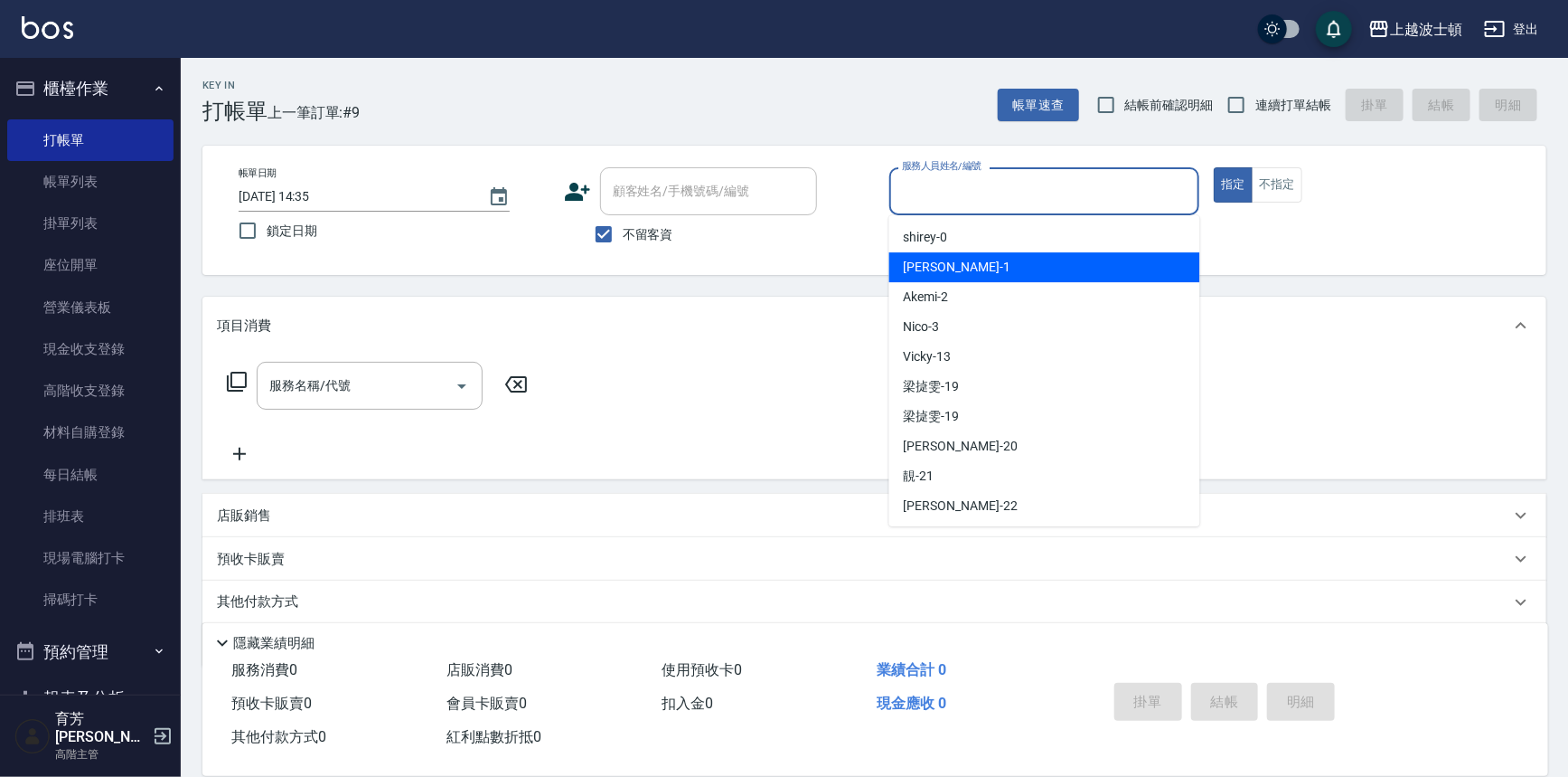
click at [921, 269] on span "[PERSON_NAME] -1" at bounding box center [957, 267] width 106 height 19
type input "[PERSON_NAME]-1"
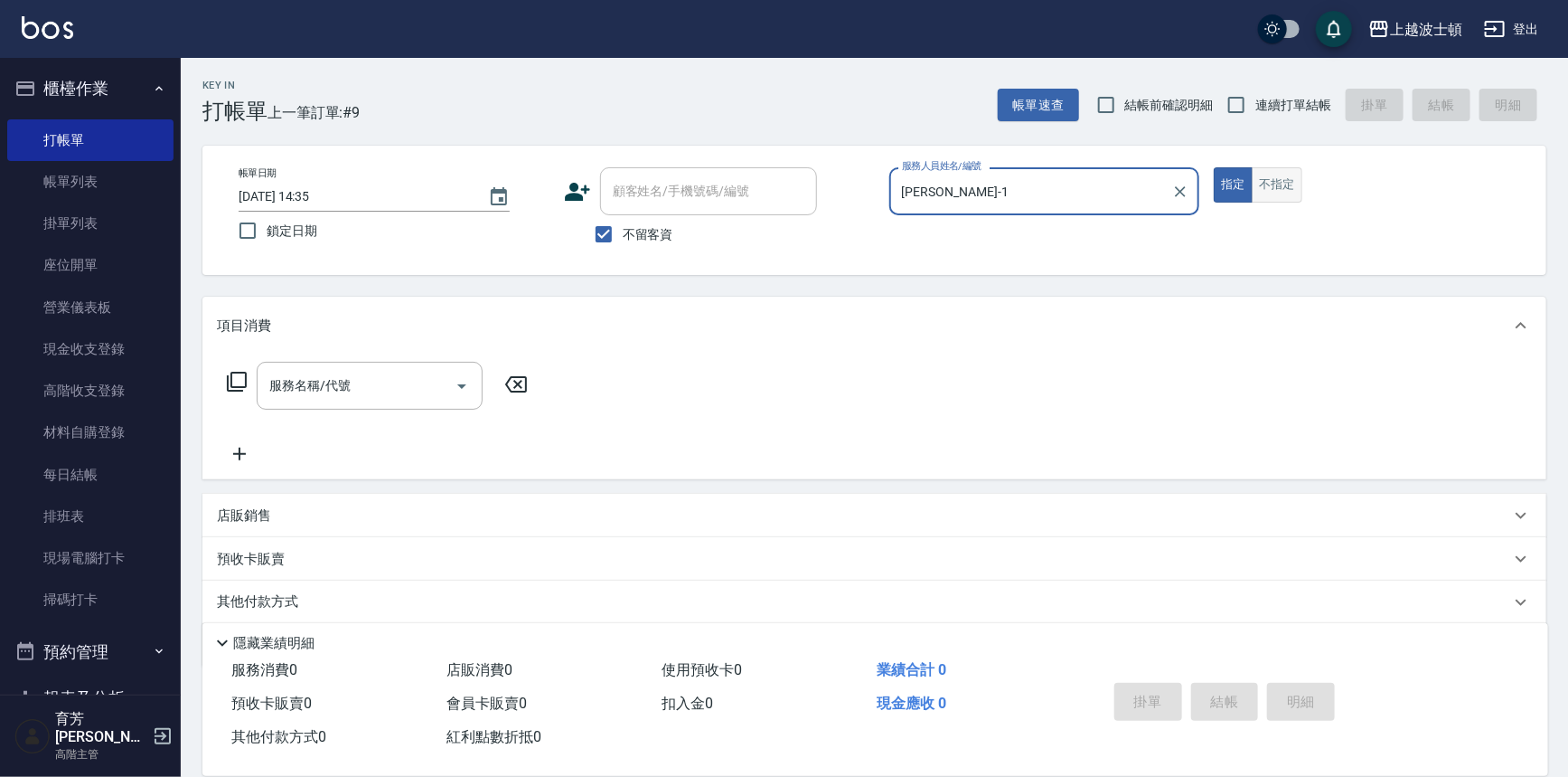
click at [1269, 182] on button "不指定" at bounding box center [1276, 184] width 50 height 35
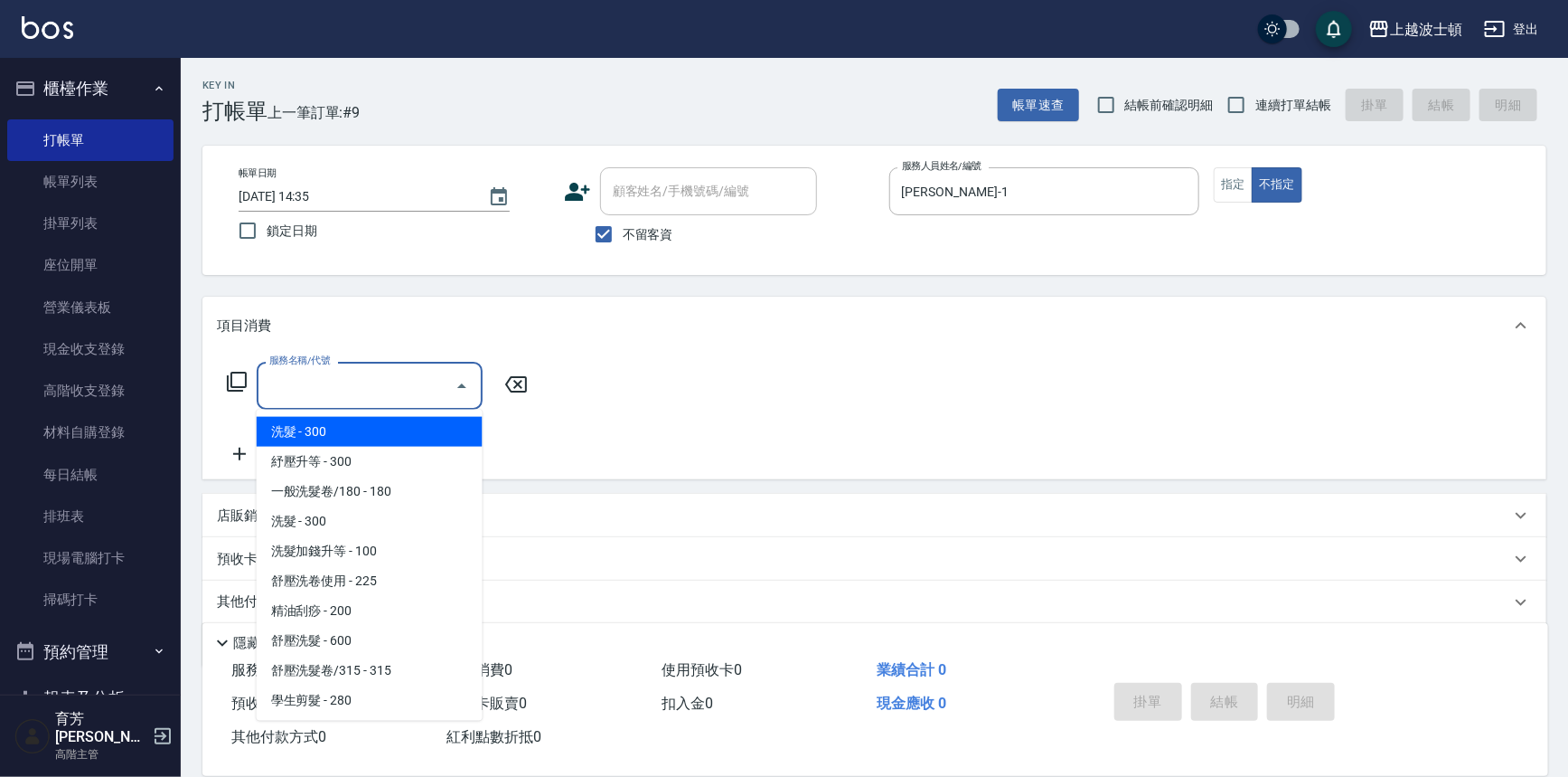
click at [380, 389] on input "服務名稱/代號" at bounding box center [356, 385] width 182 height 32
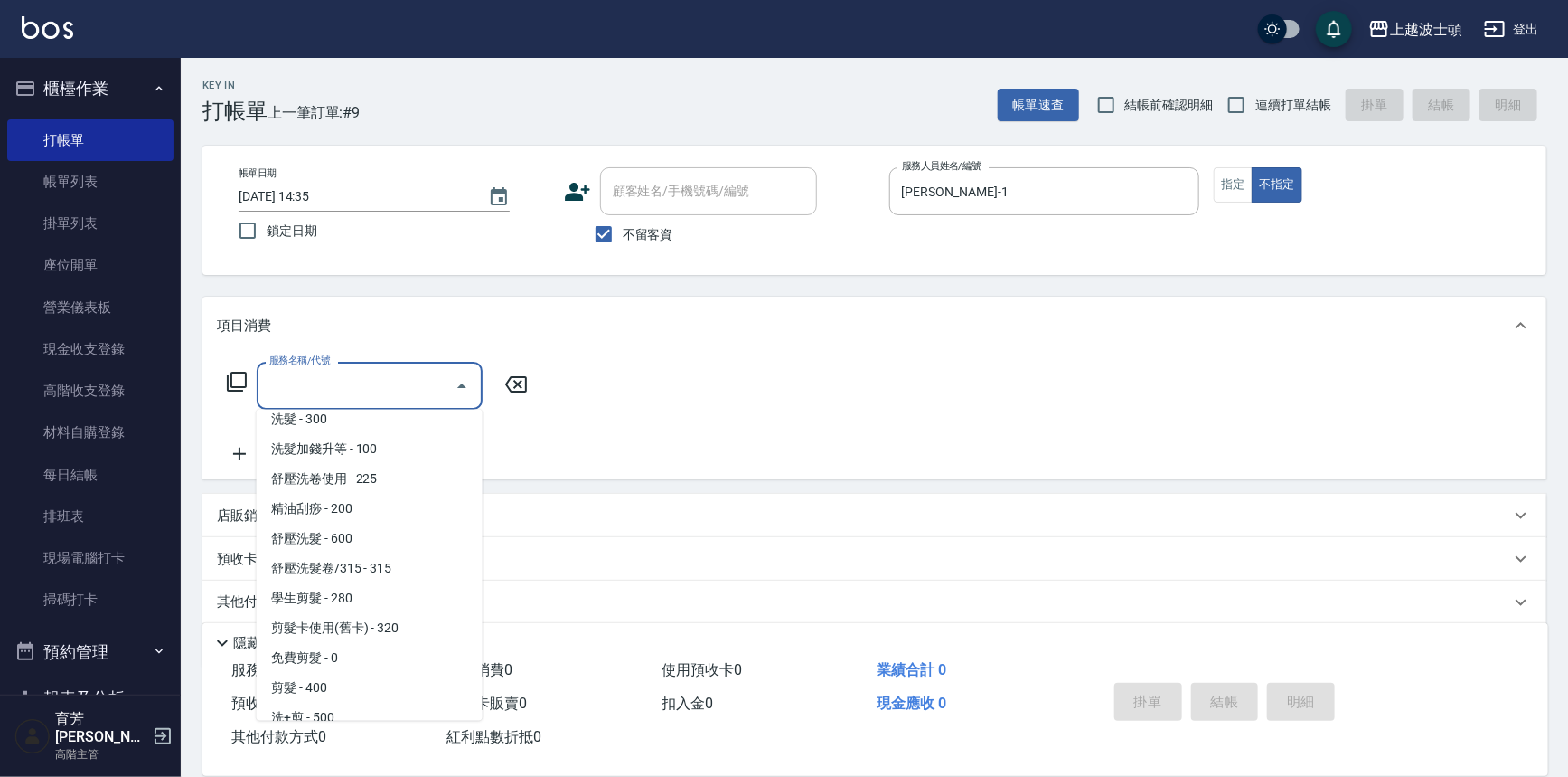
scroll to position [146, 0]
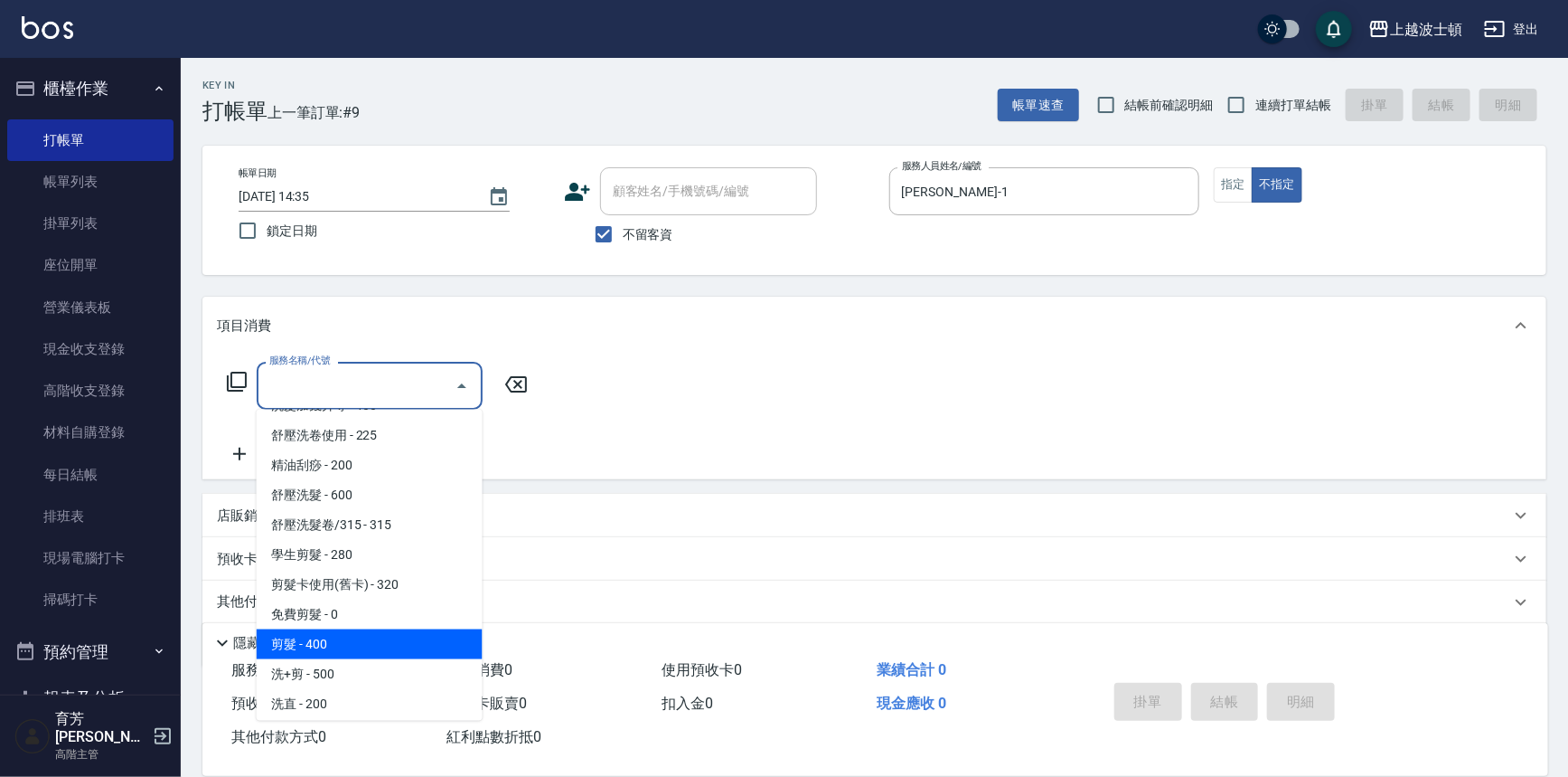
click at [368, 638] on span "剪髮 - 400" at bounding box center [370, 644] width 226 height 30
type input "剪髮(305)"
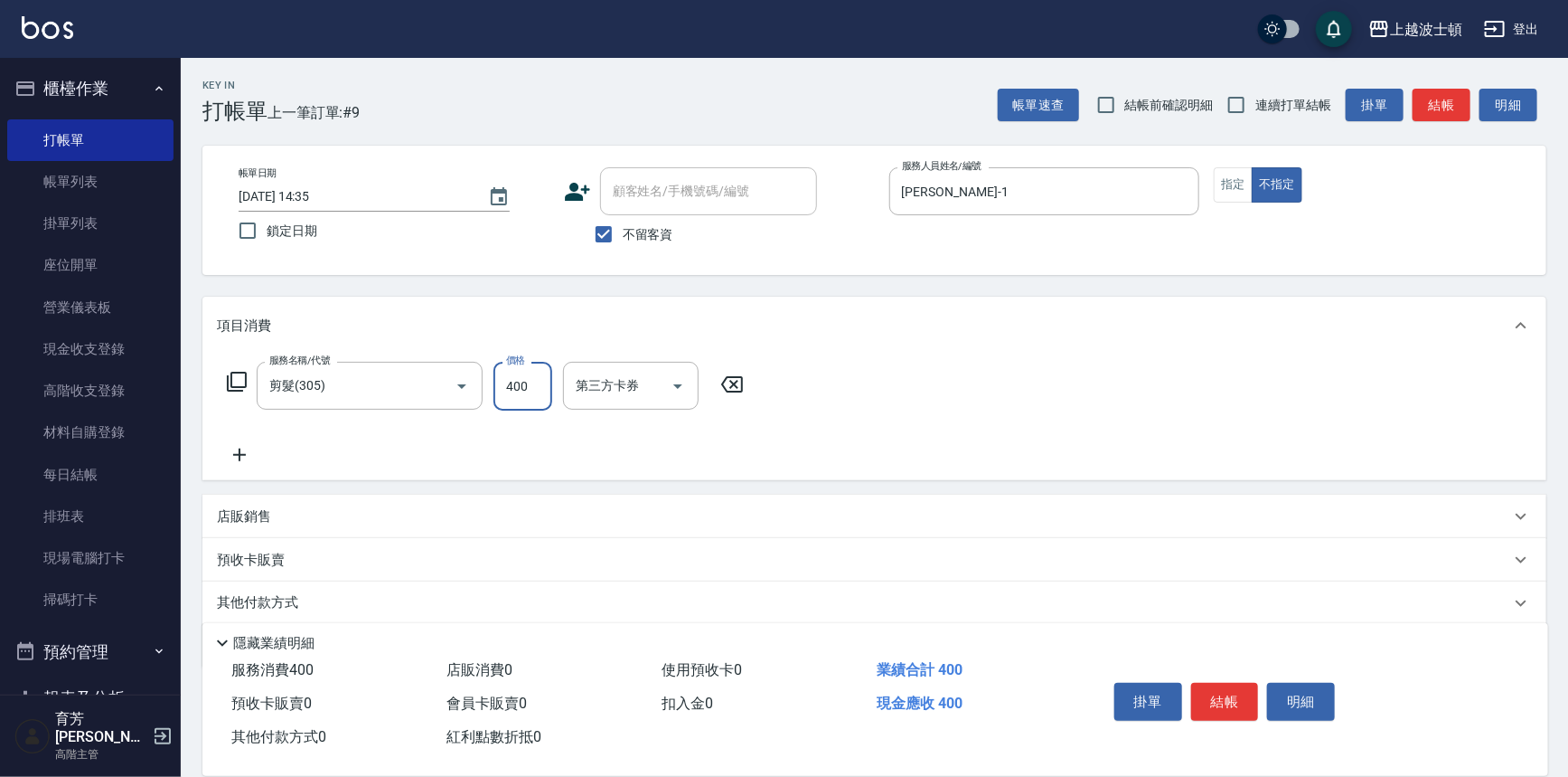
click at [541, 386] on input "400" at bounding box center [523, 385] width 59 height 49
type input "350"
click at [1213, 690] on button "結帳" at bounding box center [1225, 701] width 68 height 38
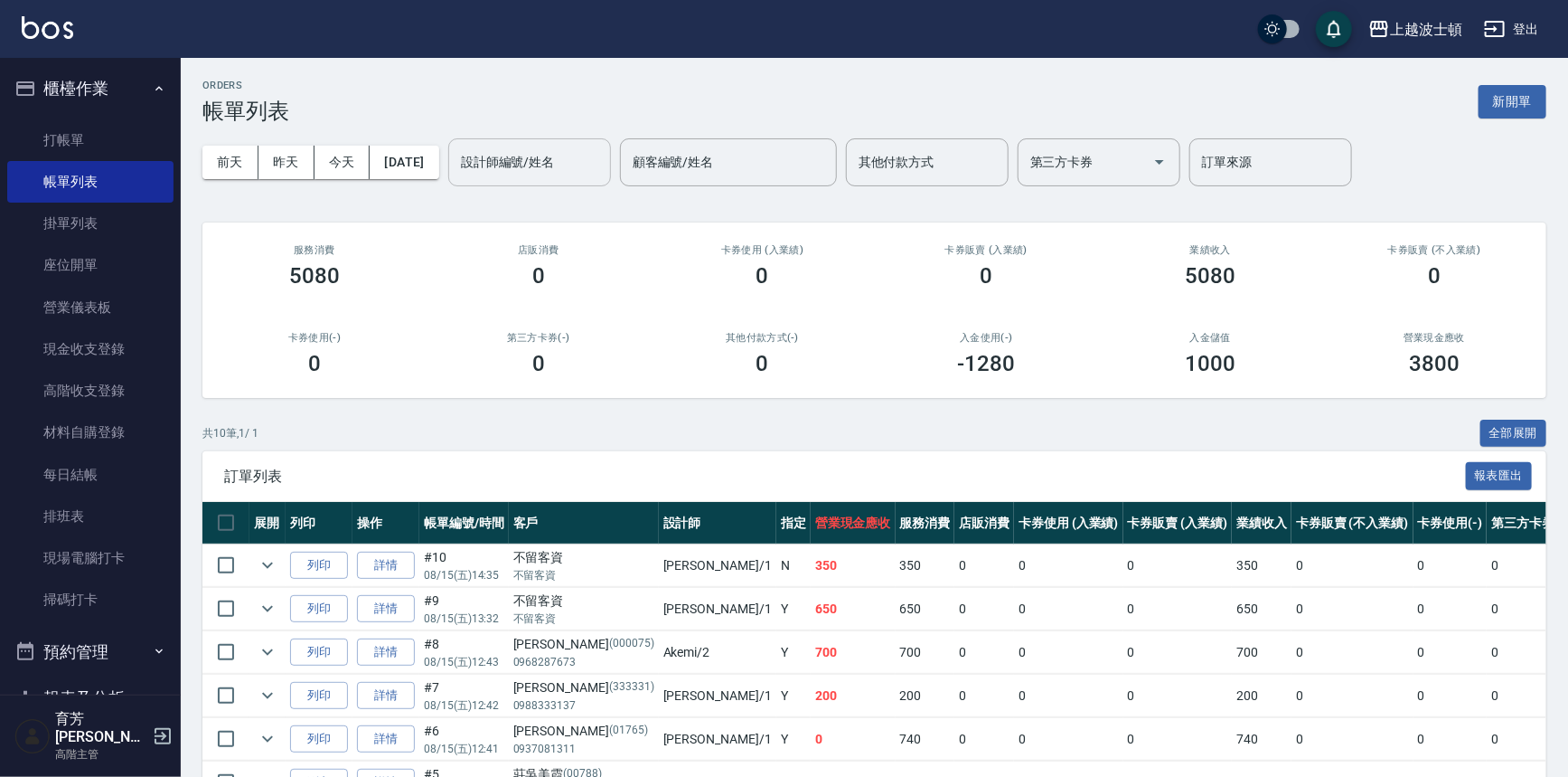
click at [490, 159] on input "設計師編號/姓名" at bounding box center [530, 162] width 147 height 32
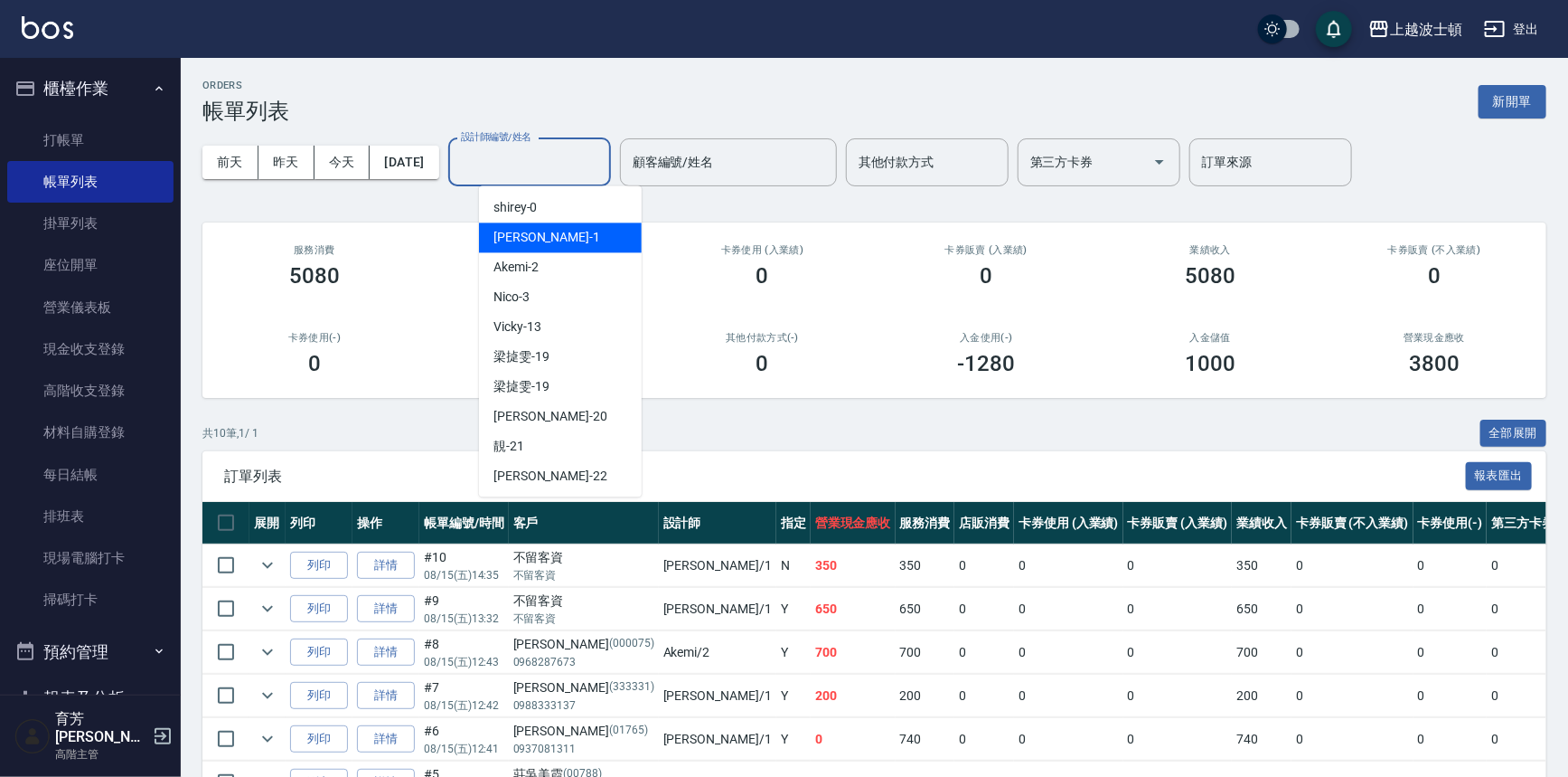
click at [505, 243] on span "[PERSON_NAME] -1" at bounding box center [547, 237] width 106 height 19
type input "[PERSON_NAME]-1"
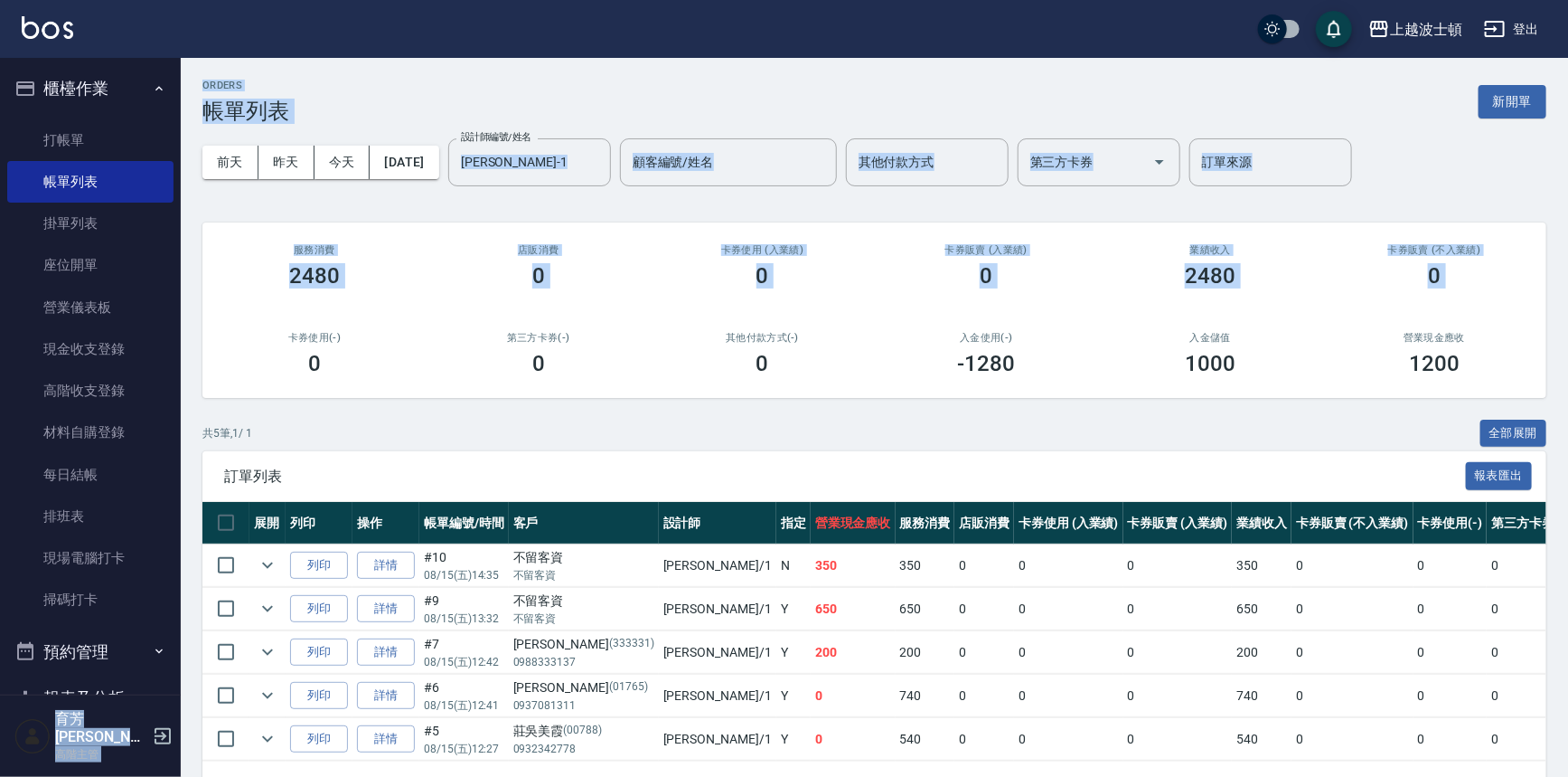
drag, startPoint x: 181, startPoint y: 170, endPoint x: 178, endPoint y: 213, distance: 43.1
click at [204, 307] on div "上越波士頓 登出 櫃檯作業 打帳單 帳單列表 掛單列表 座位開單 營業儀表板 現金收支登錄 高階收支登錄 材料自購登錄 每日結帳 排班表 現場電腦打卡 掃碼打…" at bounding box center [784, 416] width 1568 height 832
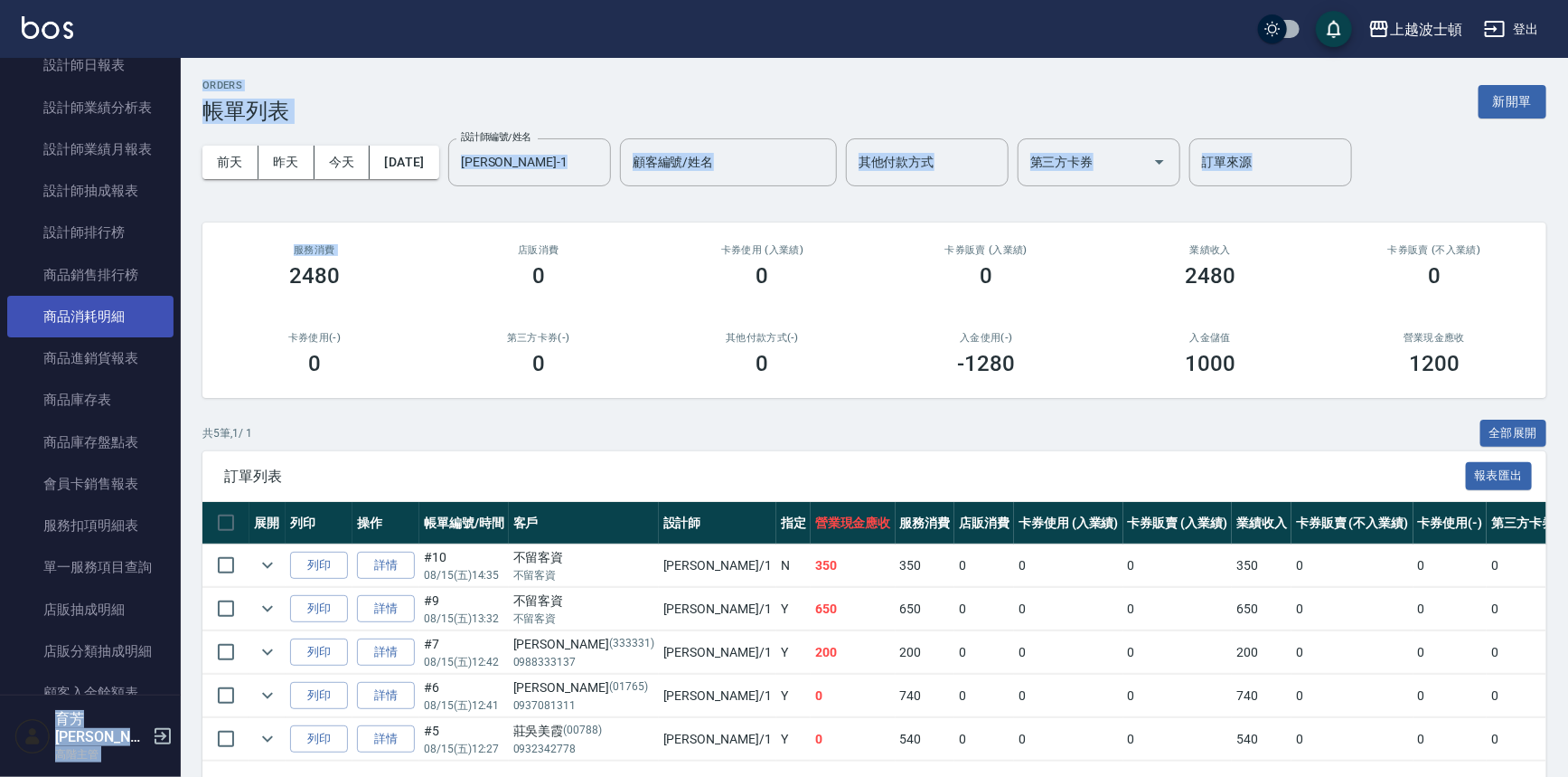
scroll to position [1290, 0]
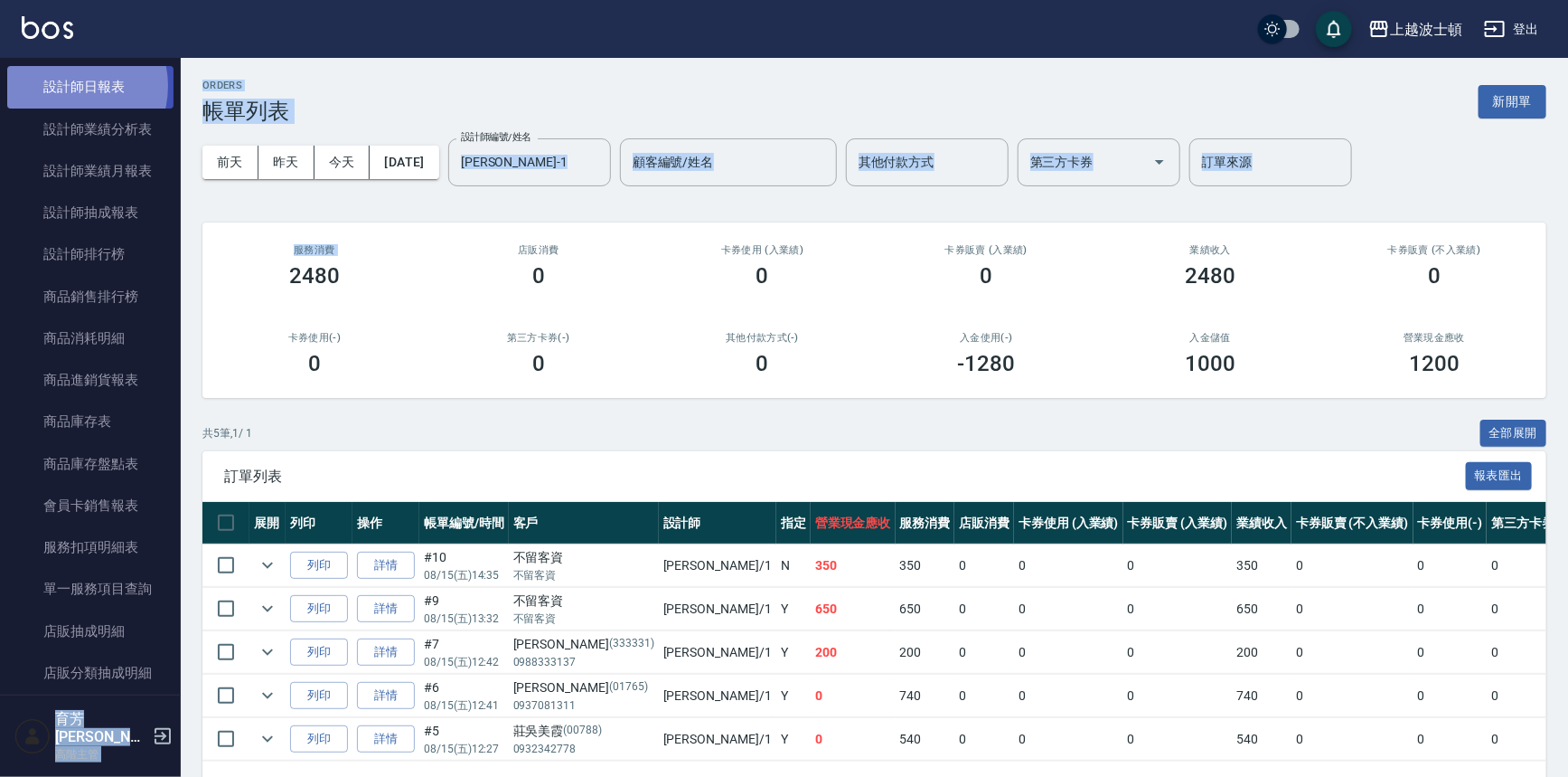
click at [68, 86] on link "設計師日報表" at bounding box center [90, 86] width 166 height 41
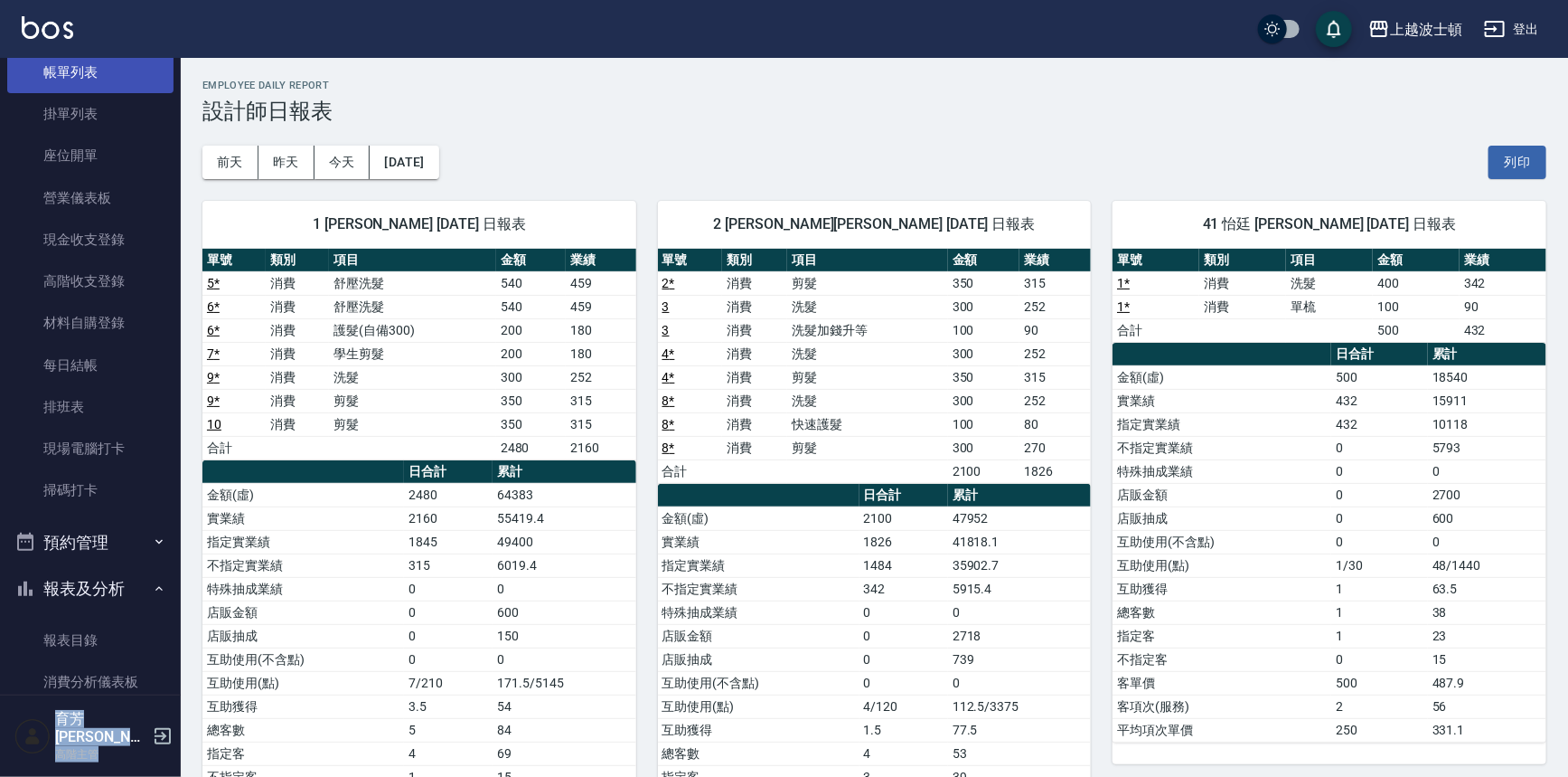
scroll to position [102, 0]
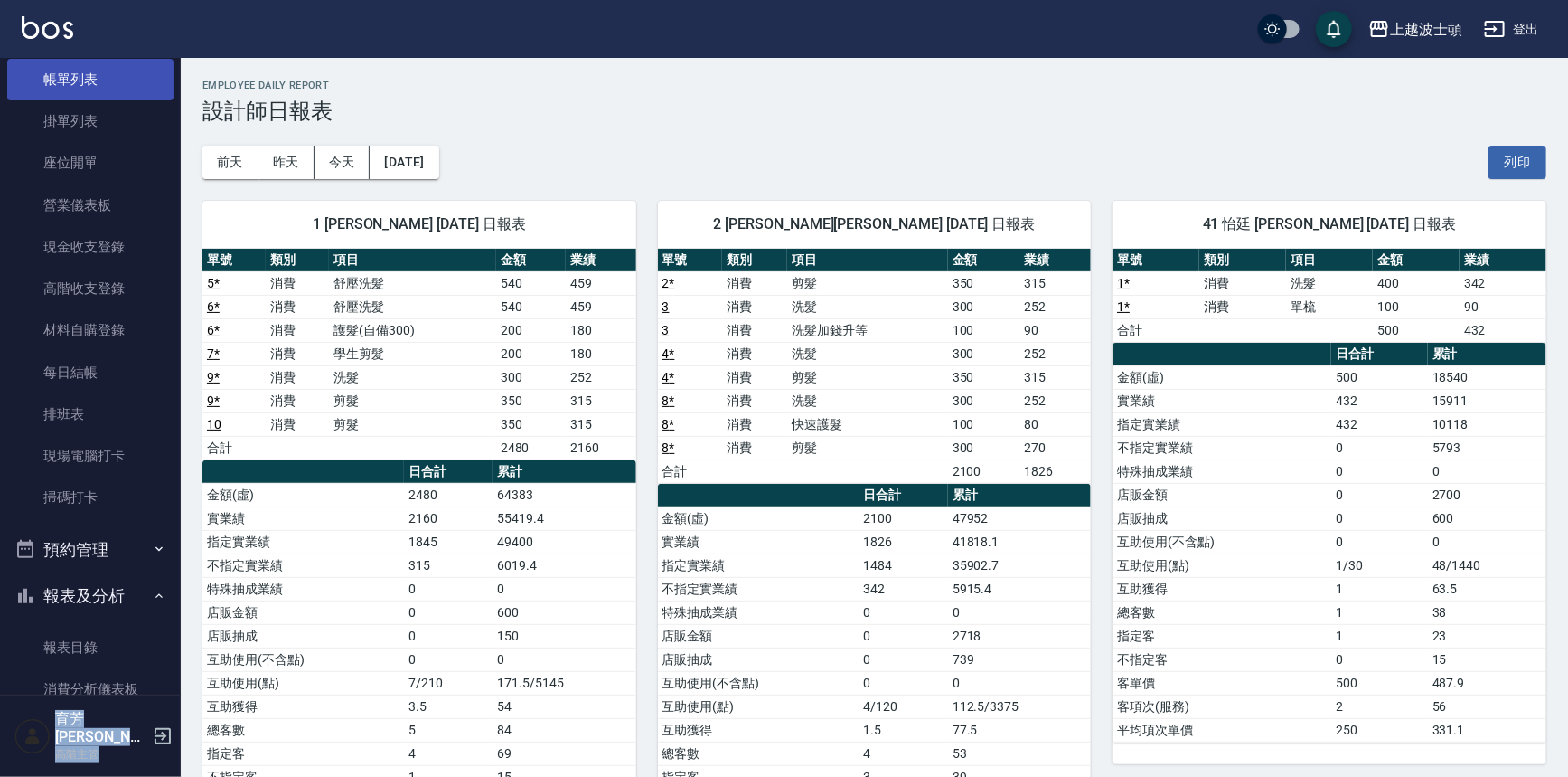
click at [85, 72] on link "帳單列表" at bounding box center [90, 79] width 166 height 41
